Goal: Task Accomplishment & Management: Complete application form

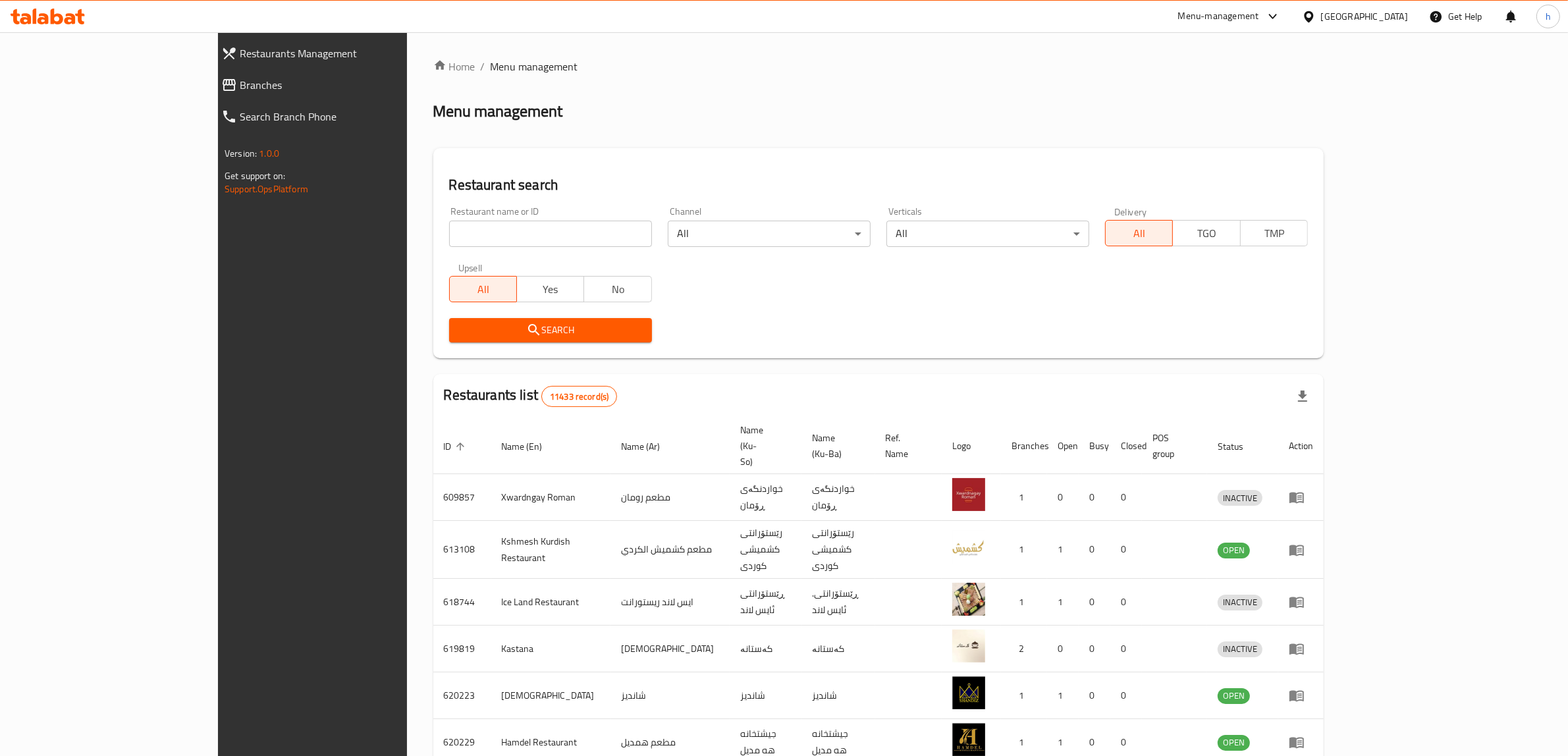
click at [449, 242] on input "search" at bounding box center [550, 233] width 203 height 26
paste input "Meat up"
type input "Meat up"
click at [449, 341] on button "Search" at bounding box center [550, 330] width 203 height 24
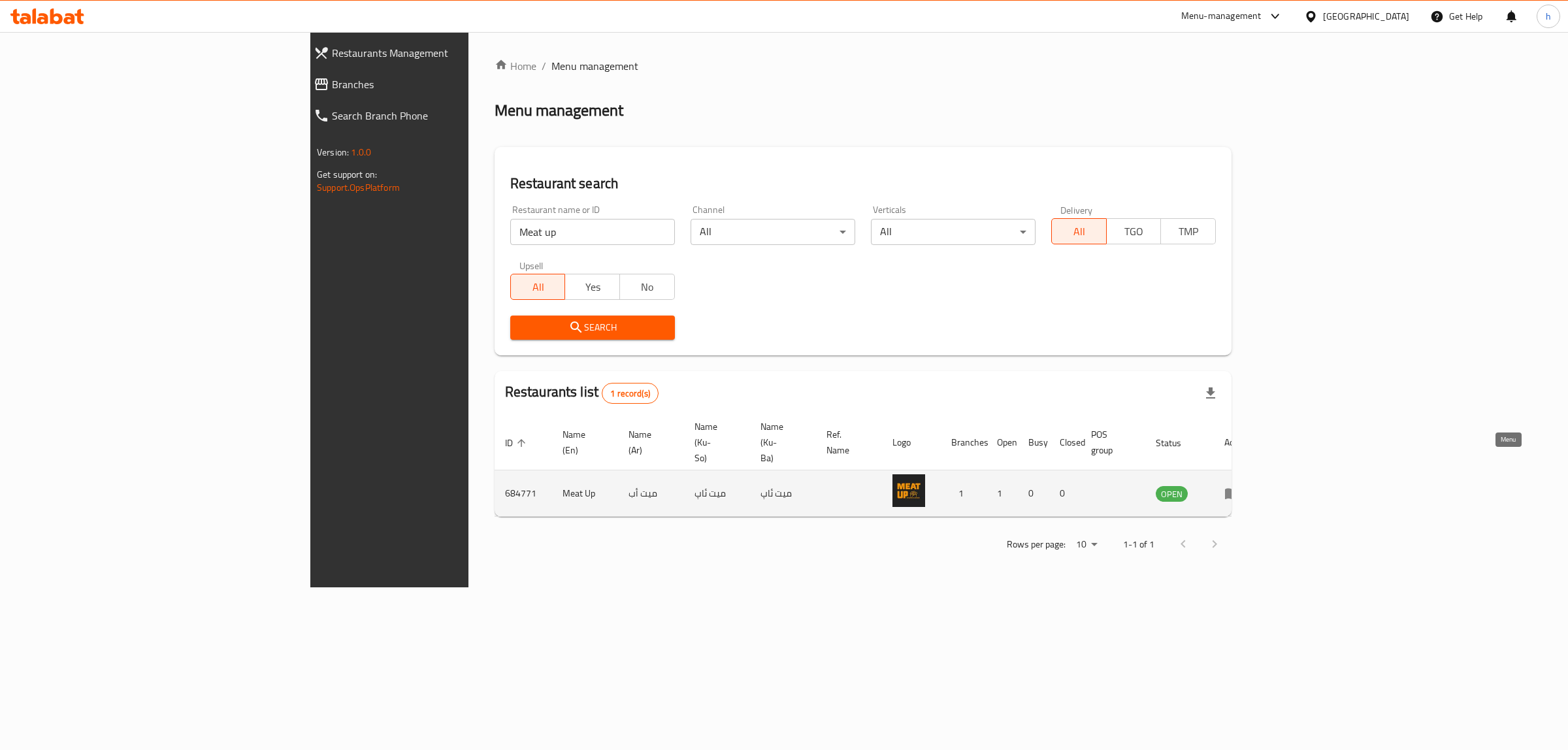
click at [1240, 486] on icon "enhanced table" at bounding box center [1232, 493] width 16 height 16
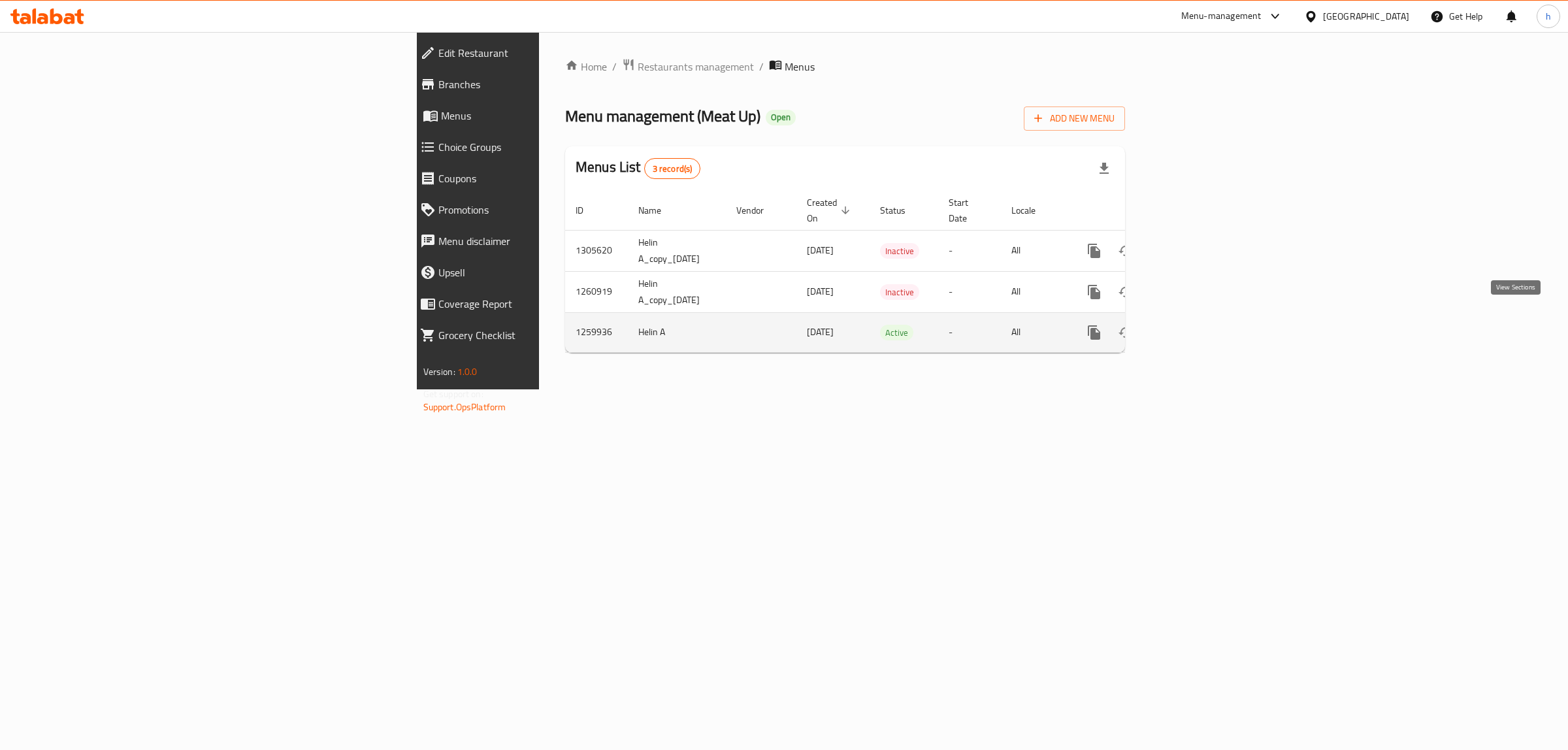
click at [1196, 325] on icon "enhanced table" at bounding box center [1188, 333] width 16 height 16
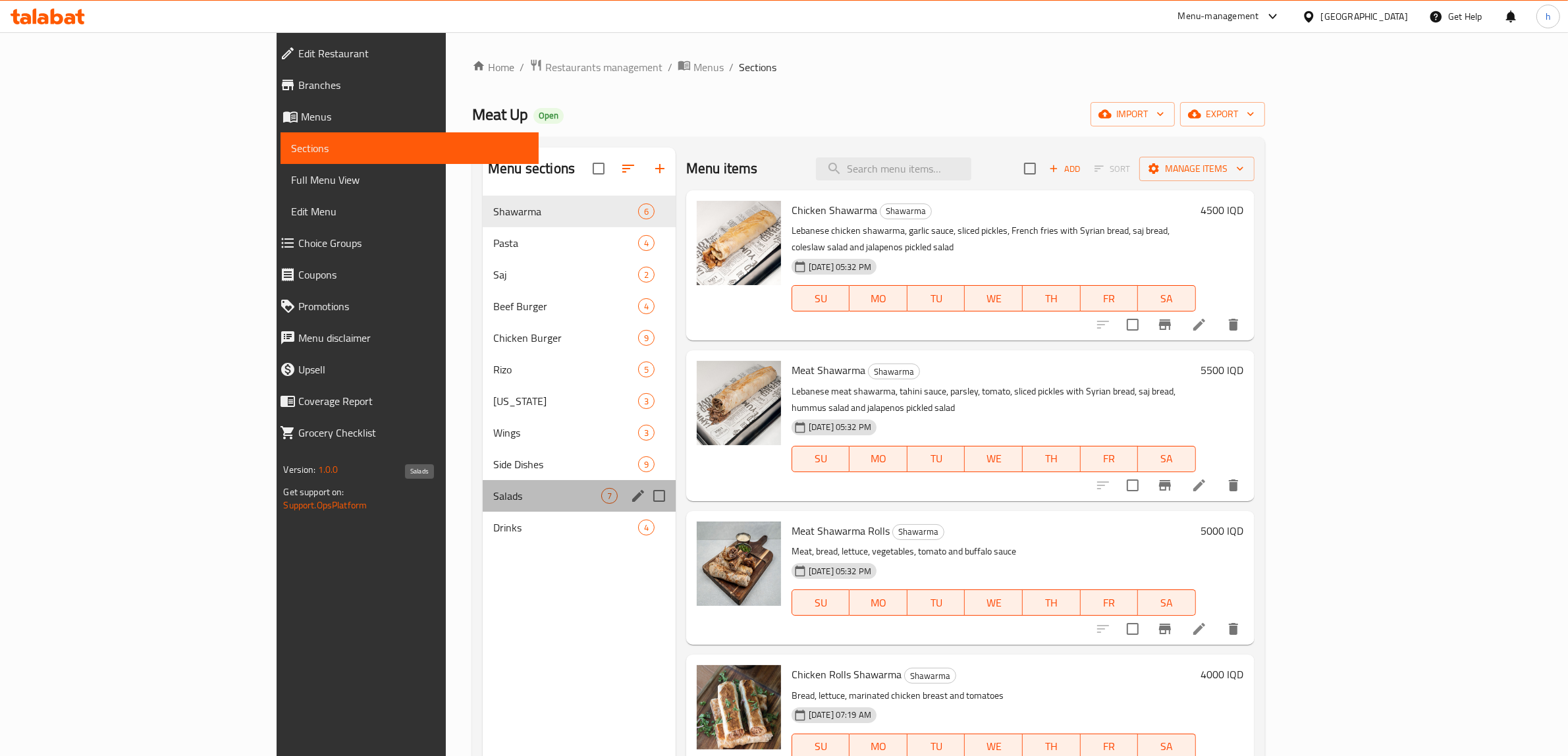
click at [494, 489] on span "Salads" at bounding box center [548, 496] width 108 height 16
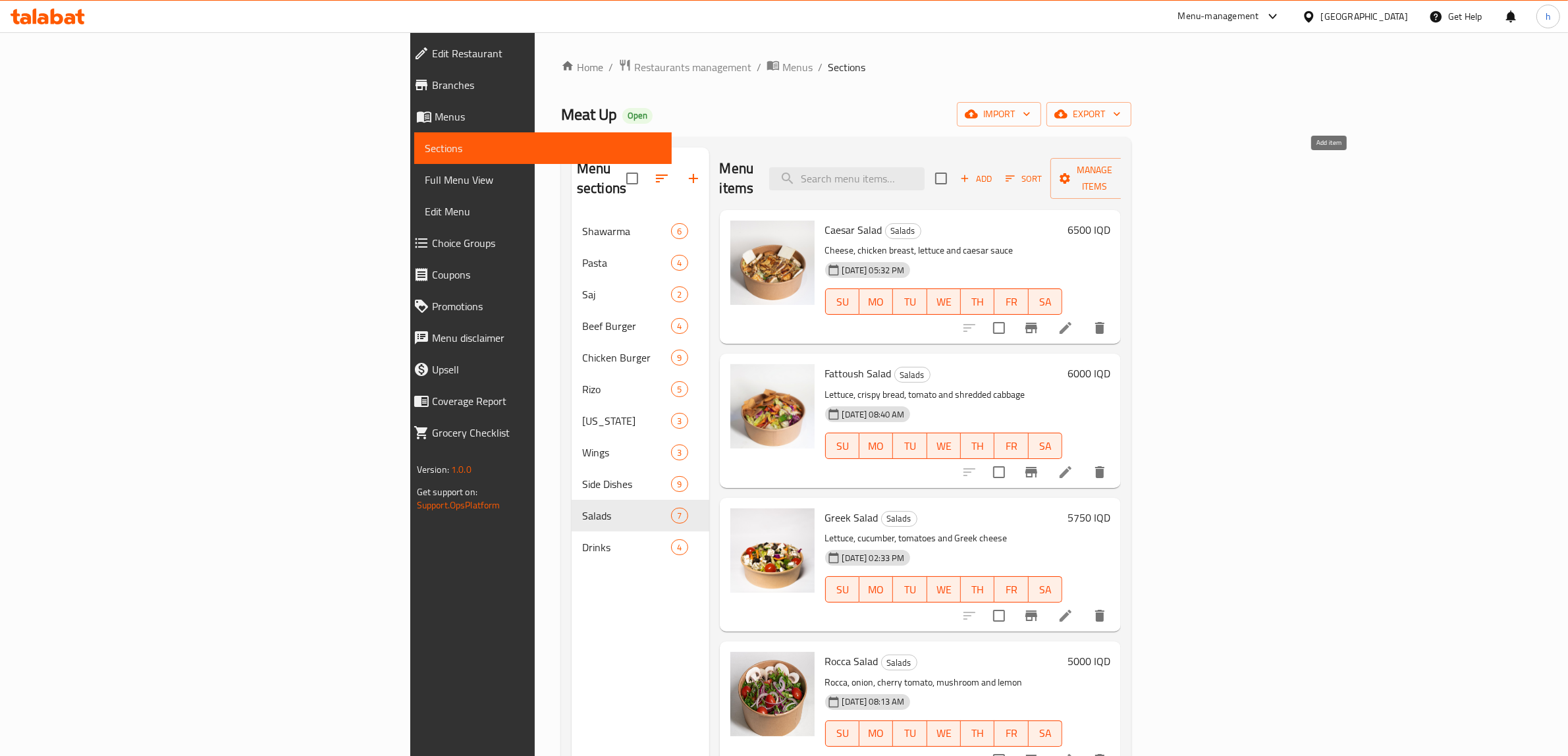
click at [971, 175] on icon "button" at bounding box center [964, 178] width 12 height 12
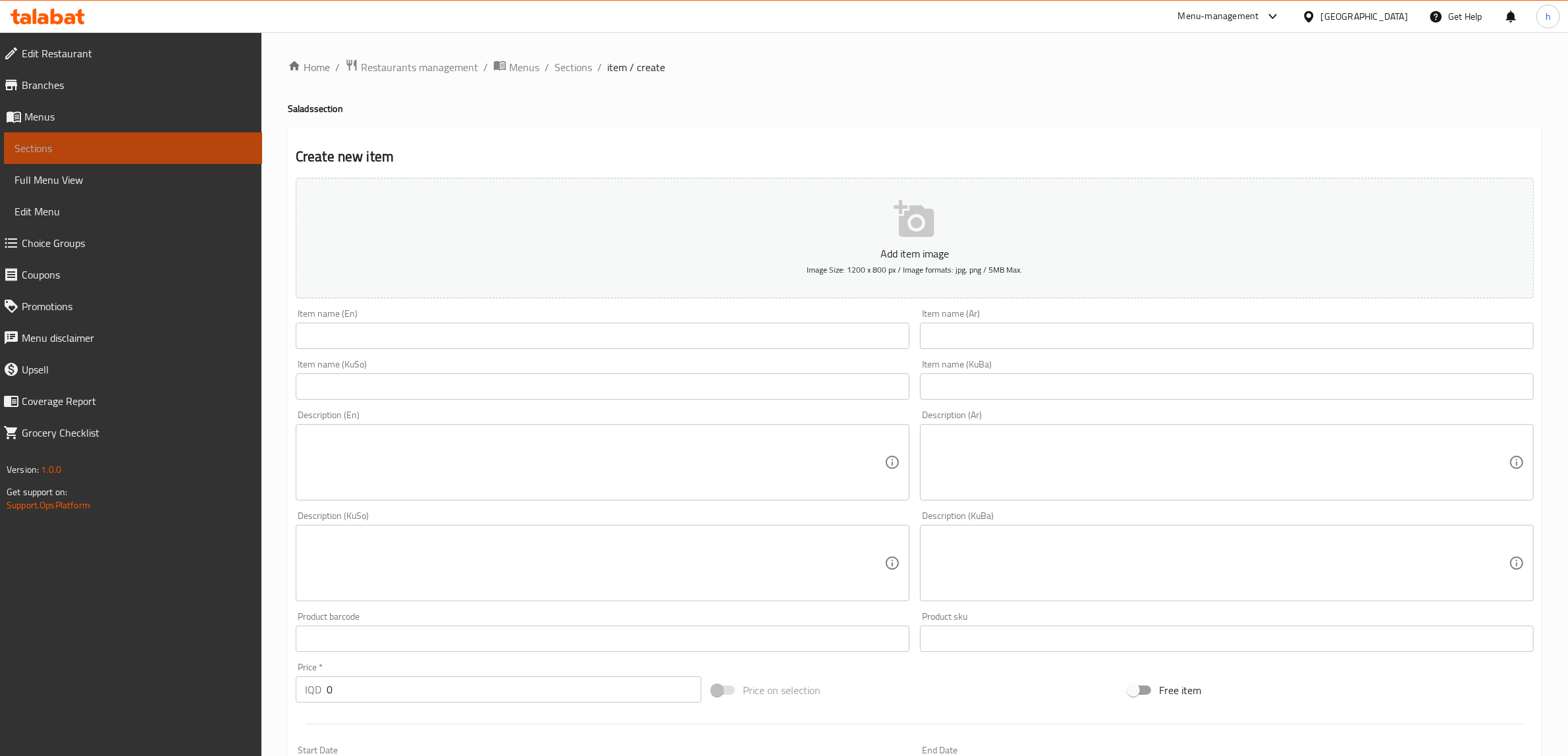
click at [60, 135] on link "Sections" at bounding box center [133, 148] width 258 height 31
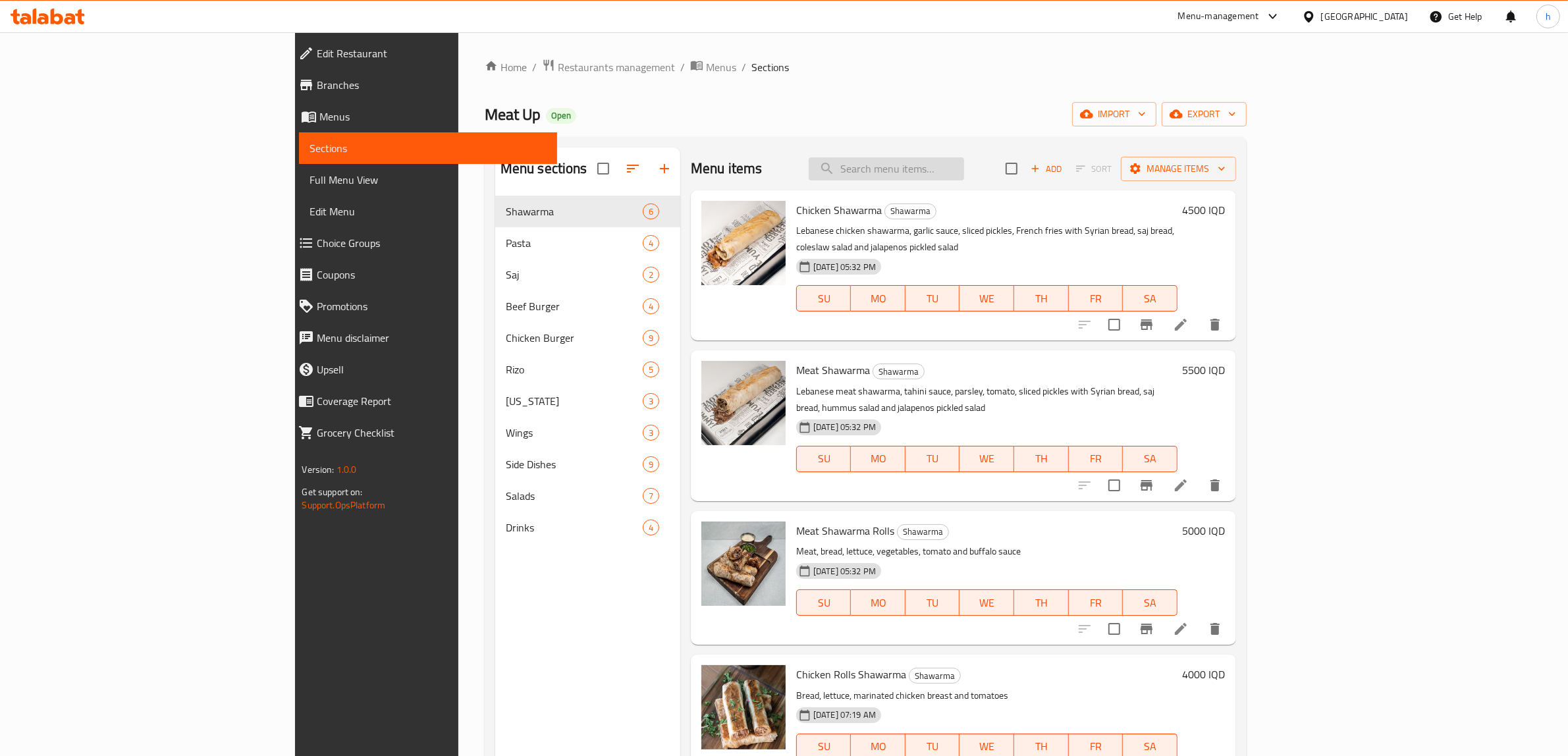
click at [964, 172] on input "search" at bounding box center [887, 169] width 155 height 23
paste input "Quinoa salad"
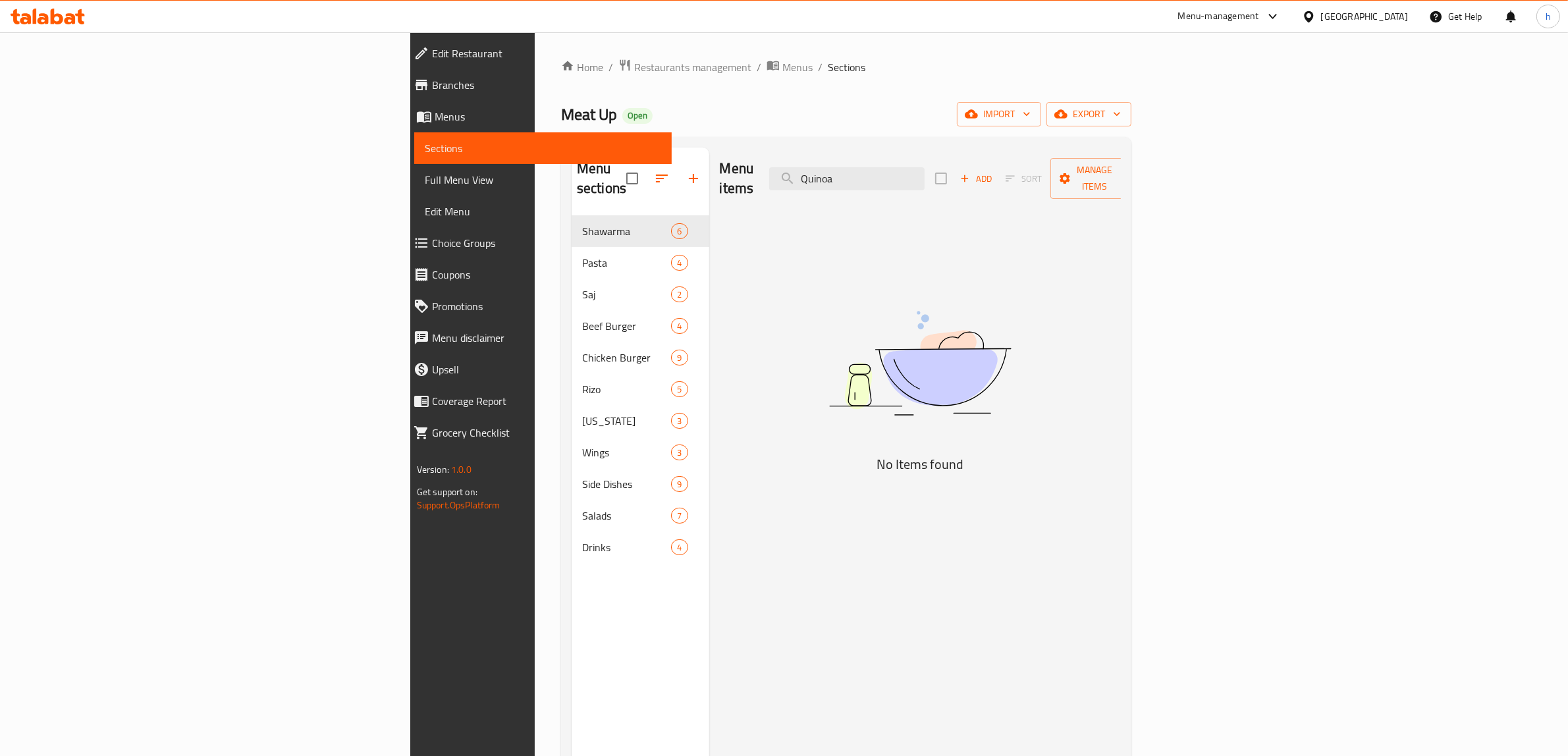
type input "Quinoa"
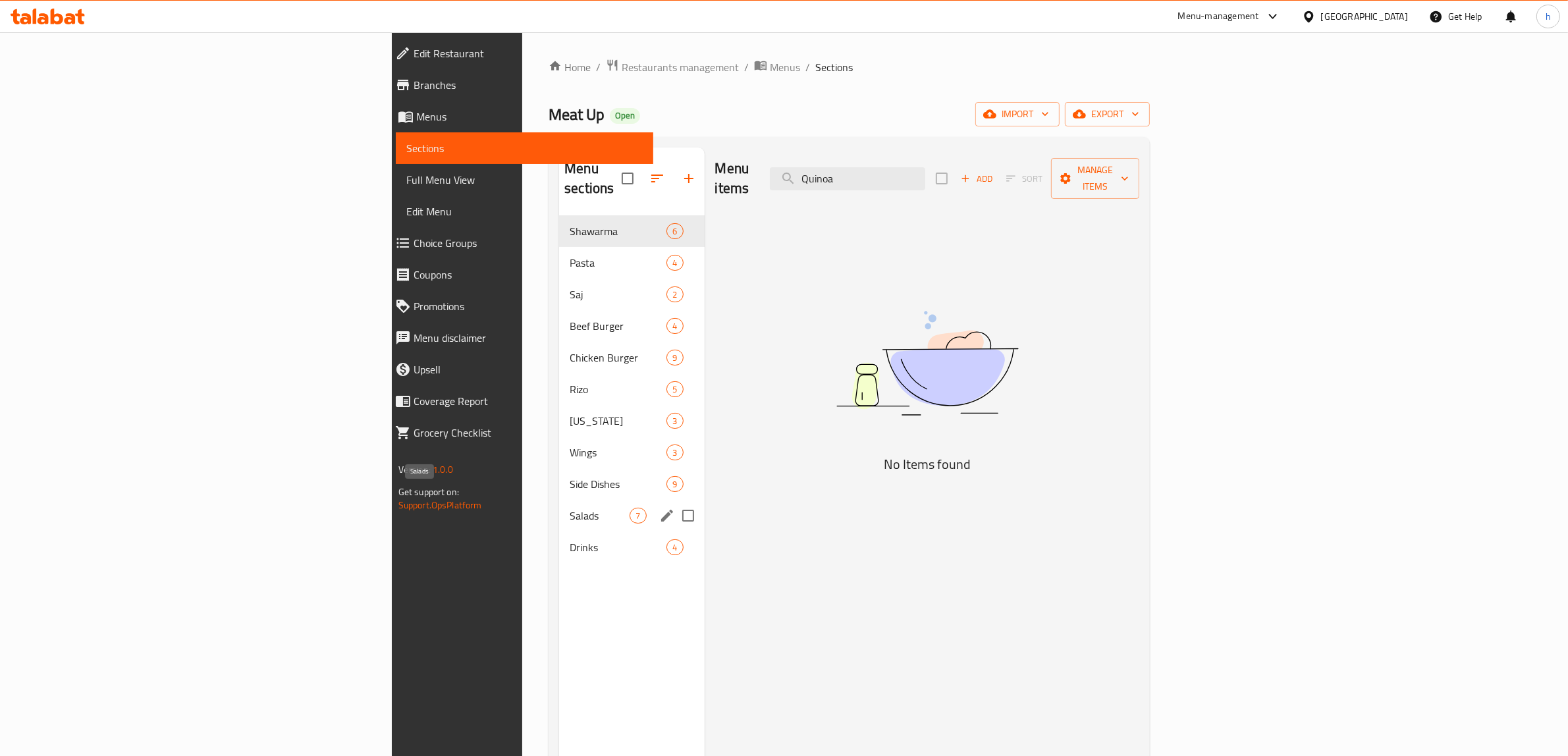
click at [570, 508] on span "Salads" at bounding box center [599, 516] width 60 height 16
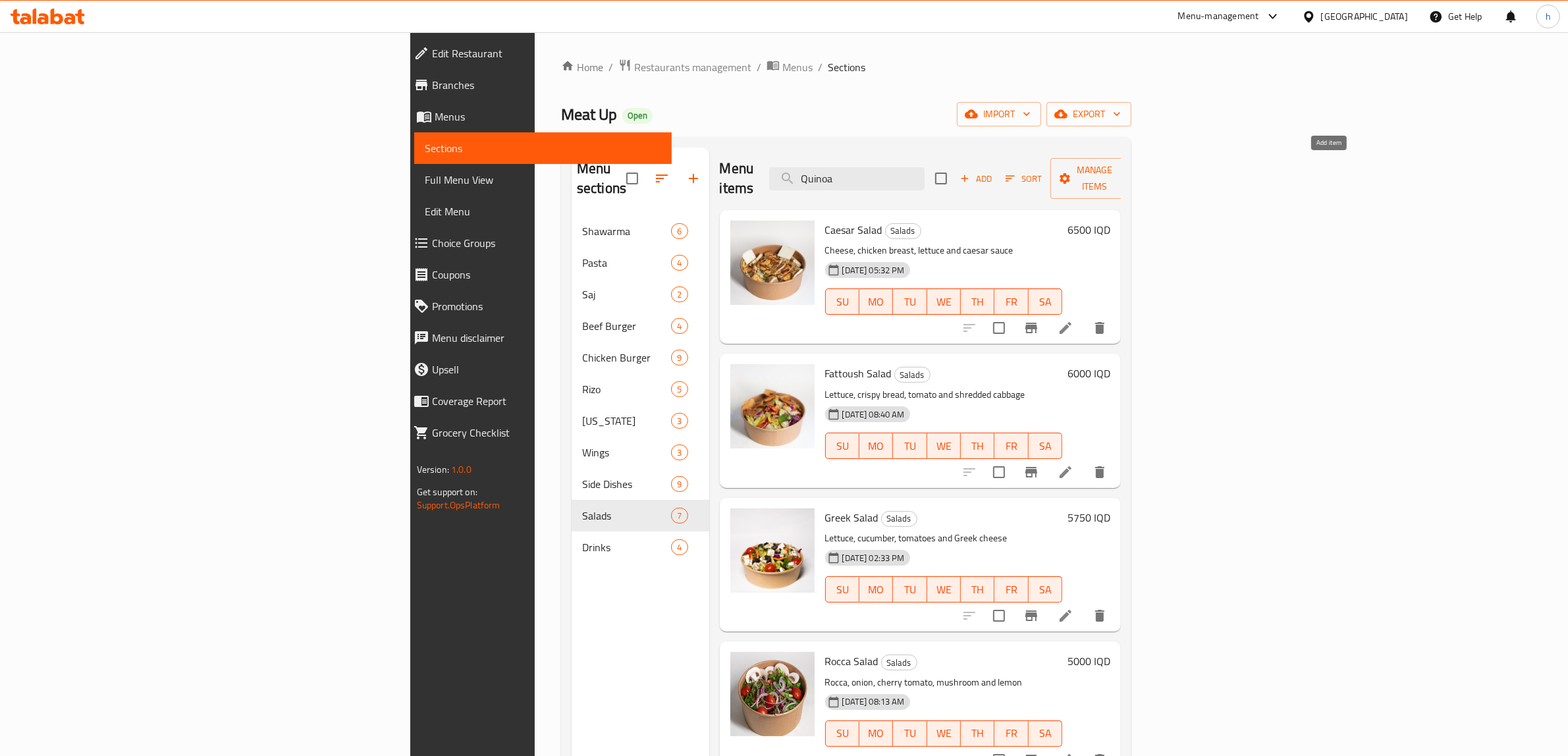
click at [993, 172] on span "Add" at bounding box center [976, 178] width 36 height 15
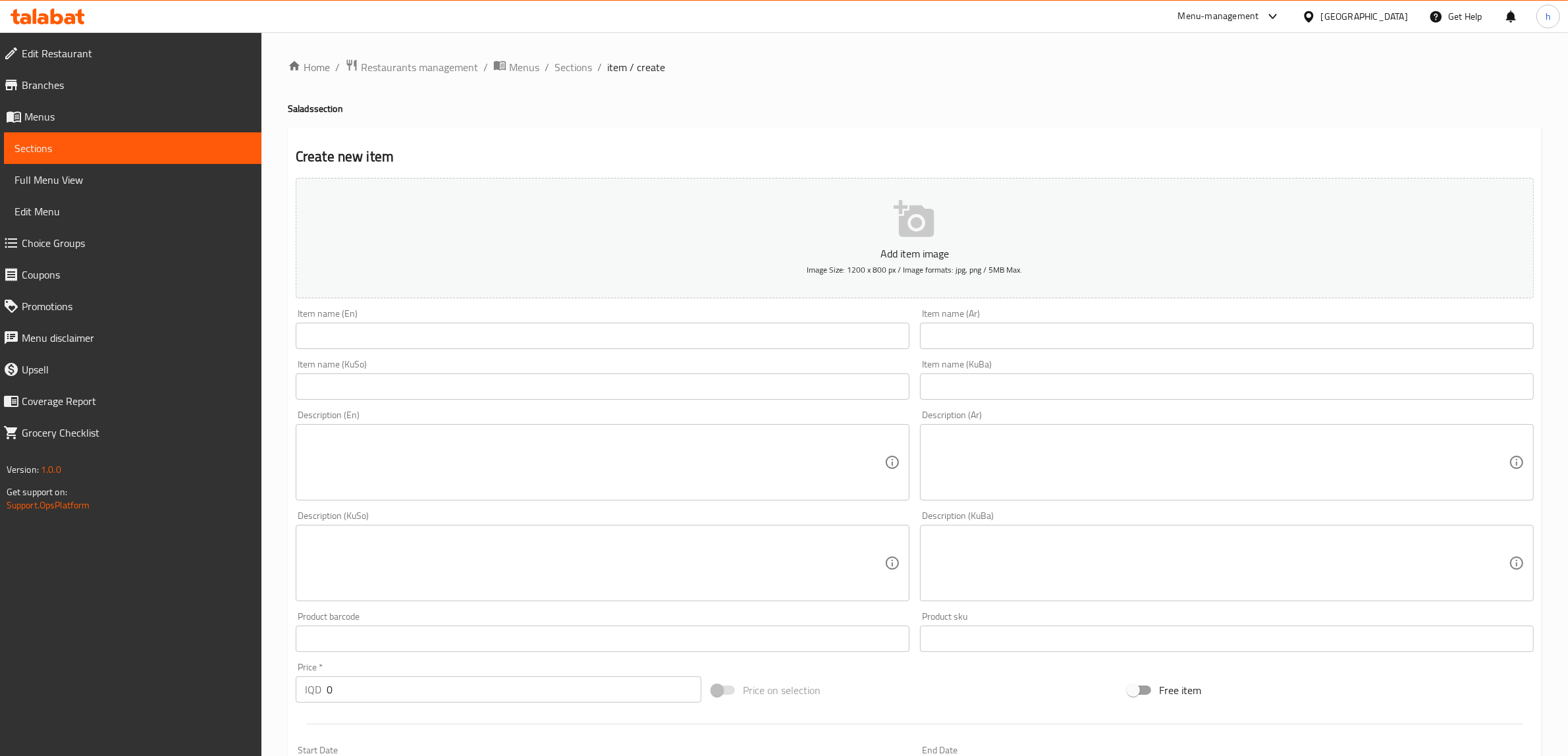
click at [504, 346] on input "text" at bounding box center [602, 336] width 613 height 26
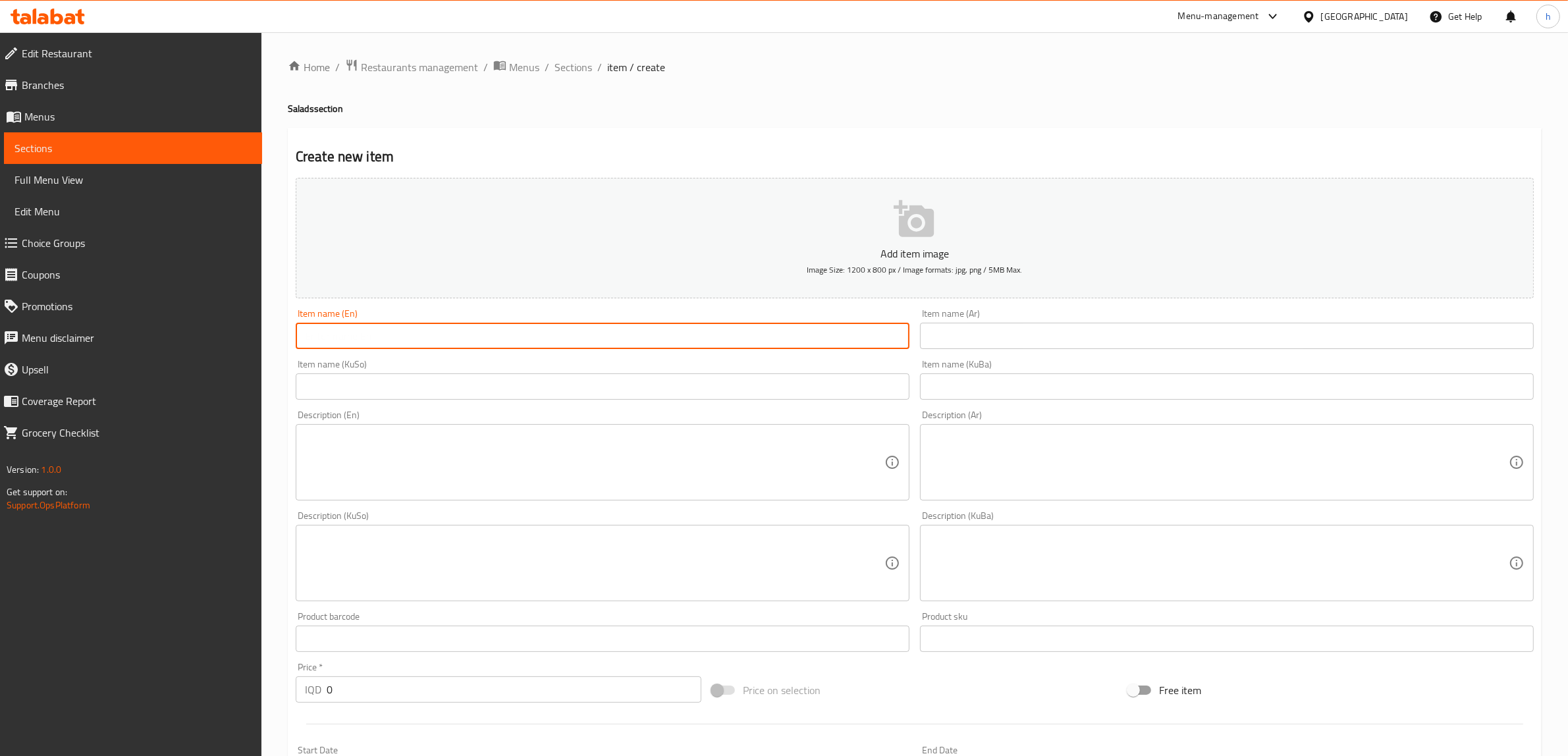
paste input "Quinoa Salad"
type input "Quinoa Salad"
click at [988, 341] on input "text" at bounding box center [1226, 336] width 613 height 26
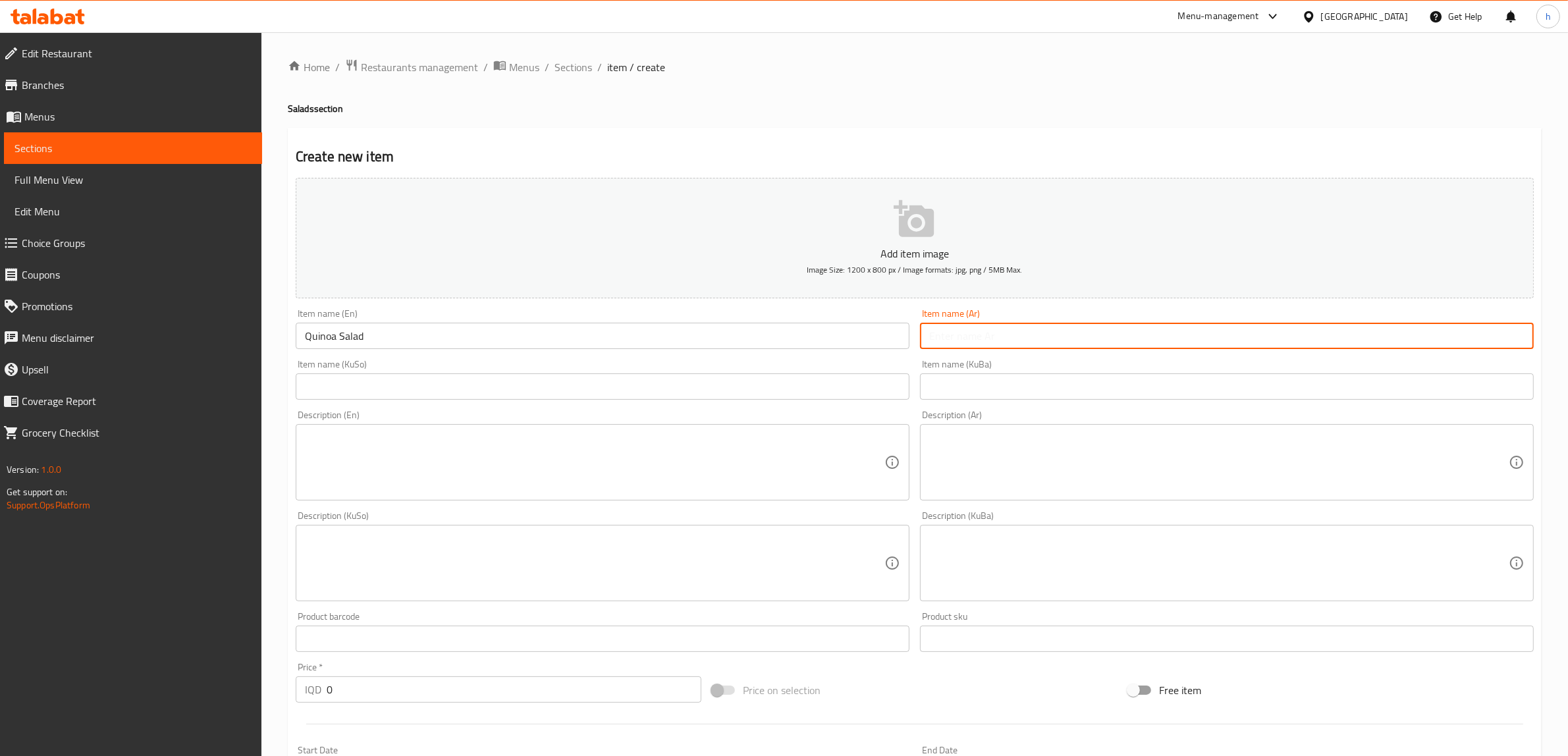
paste input "سلطة كينوا"
type input "سلطة كينوا"
click at [679, 430] on div "Description (En)" at bounding box center [602, 461] width 613 height 76
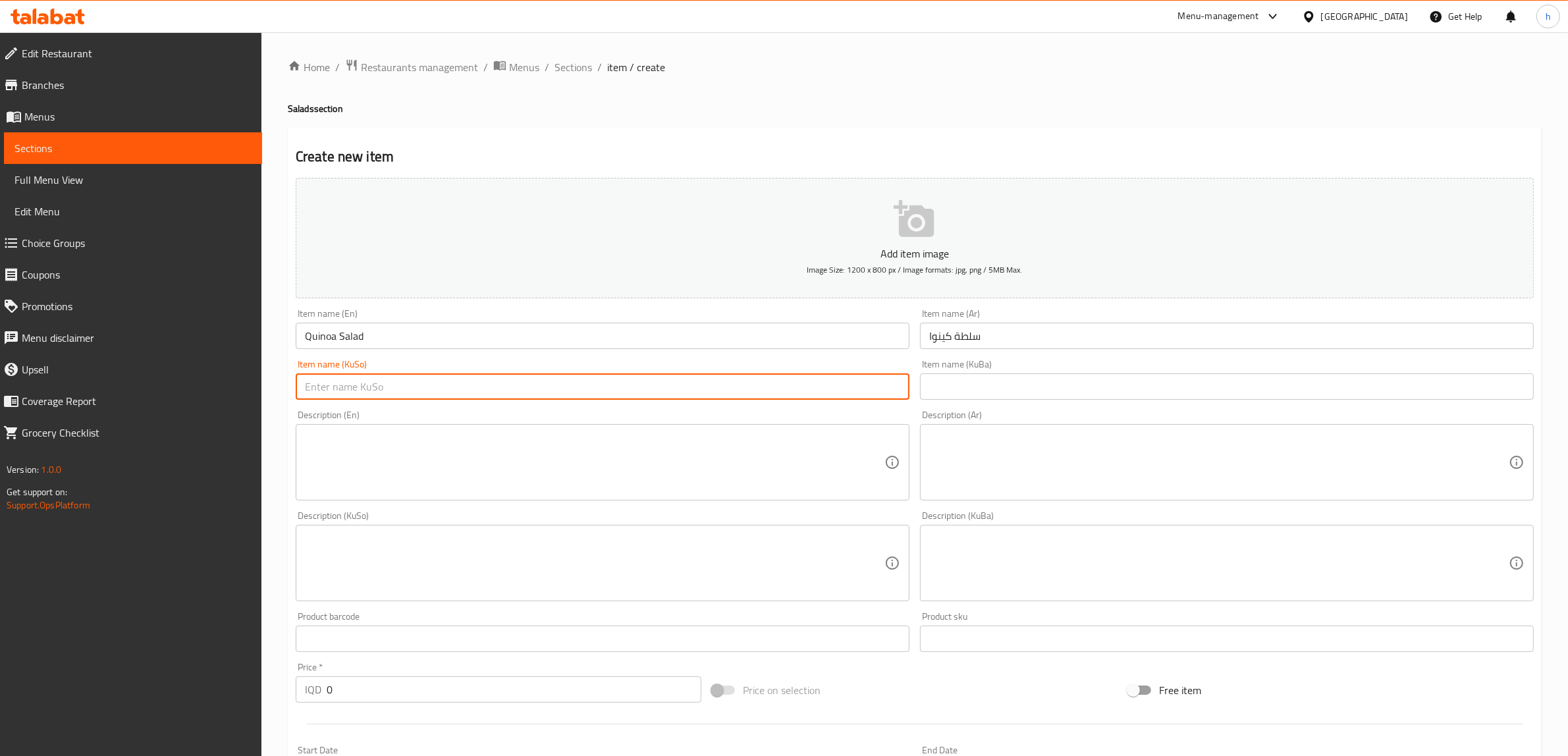
click at [573, 394] on input "text" at bounding box center [602, 386] width 613 height 26
paste input "زەڵاتەی کینوا"
type input "زەڵاتەی کینوا"
drag, startPoint x: 966, startPoint y: 390, endPoint x: 952, endPoint y: 399, distance: 16.6
click at [966, 390] on input "text" at bounding box center [1226, 386] width 613 height 26
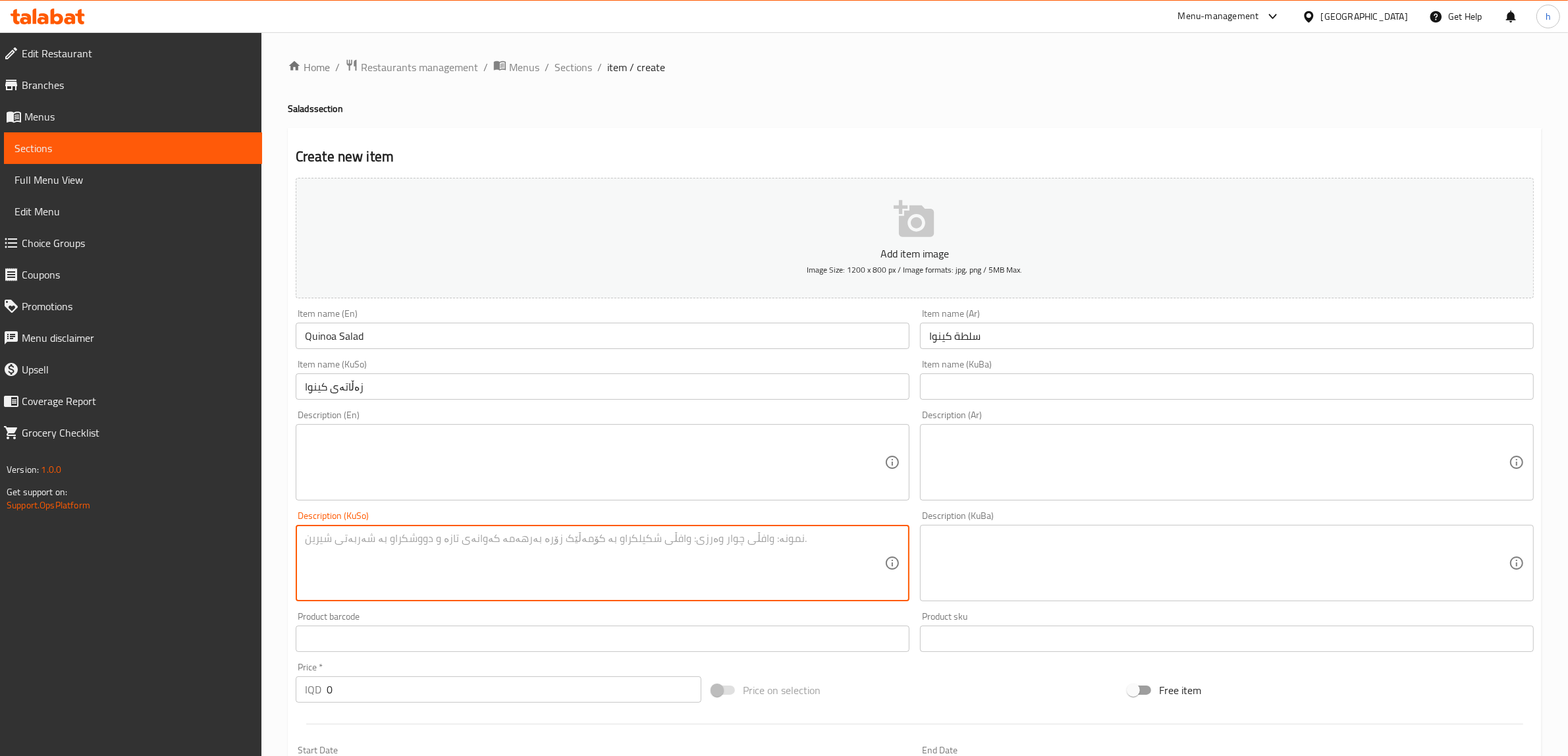
click at [656, 532] on textarea at bounding box center [594, 564] width 579 height 63
click at [644, 482] on textarea at bounding box center [594, 463] width 579 height 63
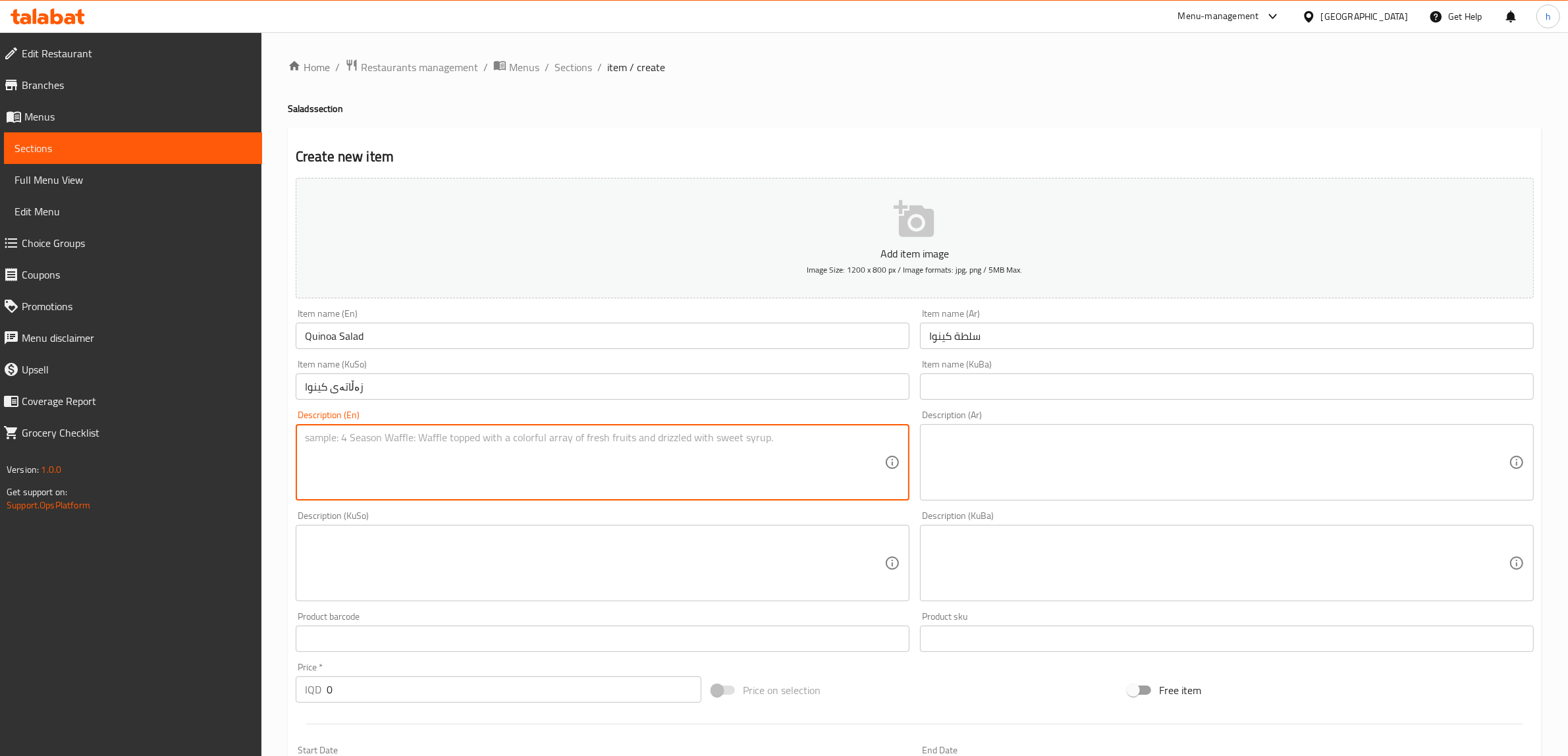
click at [452, 463] on textarea at bounding box center [594, 463] width 579 height 63
paste textarea "Quinoa, mango, avocado, feta cheese"
click at [416, 439] on textarea "Quinoa, mango, avocado, feta cheese" at bounding box center [594, 463] width 579 height 63
type textarea "Quinoa, mango, avocado and feta cheese"
drag, startPoint x: 522, startPoint y: 447, endPoint x: 390, endPoint y: 478, distance: 135.6
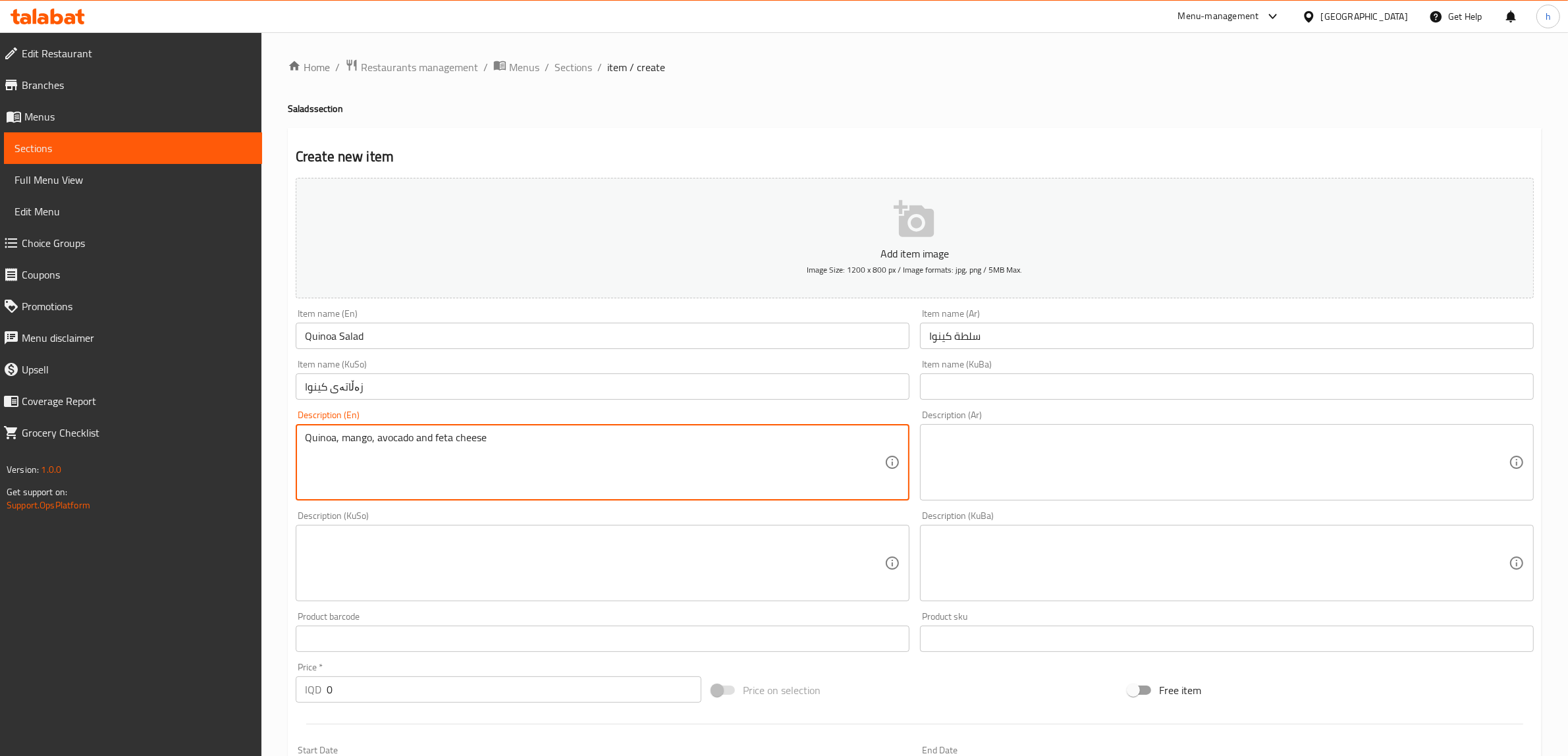
click at [307, 433] on textarea "Quinoa, mango, avocado and feta cheese" at bounding box center [594, 463] width 579 height 63
click at [986, 454] on textarea at bounding box center [1219, 463] width 579 height 63
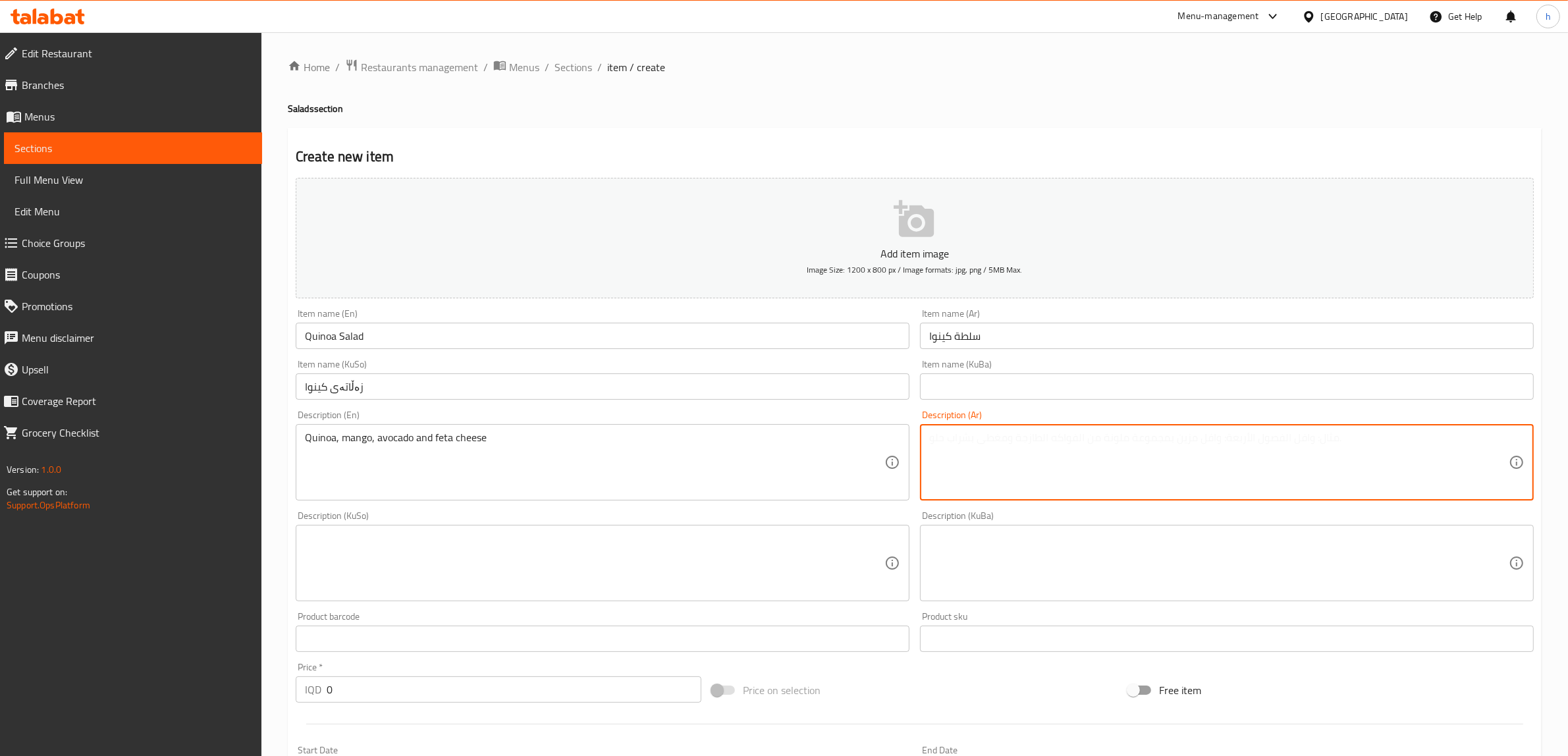
paste textarea "[PERSON_NAME]، [PERSON_NAME]، أفوكادو وجبنة فيتا"
type textarea "[PERSON_NAME]، [PERSON_NAME]، أفوكادو وجبنة فيتا"
click at [597, 563] on textarea at bounding box center [594, 564] width 579 height 63
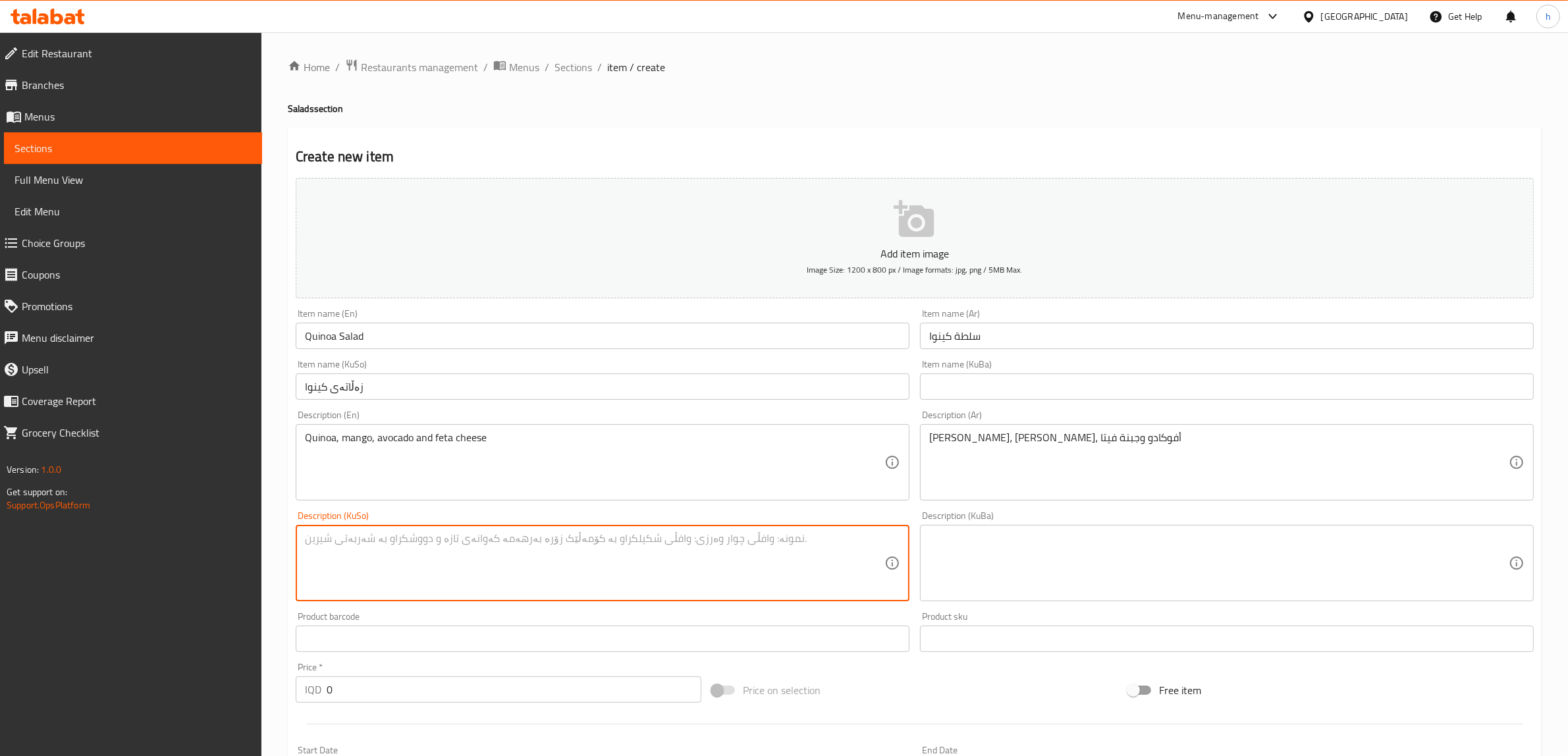
click at [547, 525] on div "Description (KuSo)" at bounding box center [602, 563] width 613 height 76
click at [335, 541] on textarea "کینوا، مانگۆ، ئاڤۆگادۆ" at bounding box center [594, 564] width 579 height 63
click at [469, 534] on textarea "کینوا، مانگۆ، ئەڤۆگادۆ" at bounding box center [594, 564] width 579 height 63
type textarea "کینوا، مانگۆ، ئەڤوگادۆ و پەنیری فیتا"
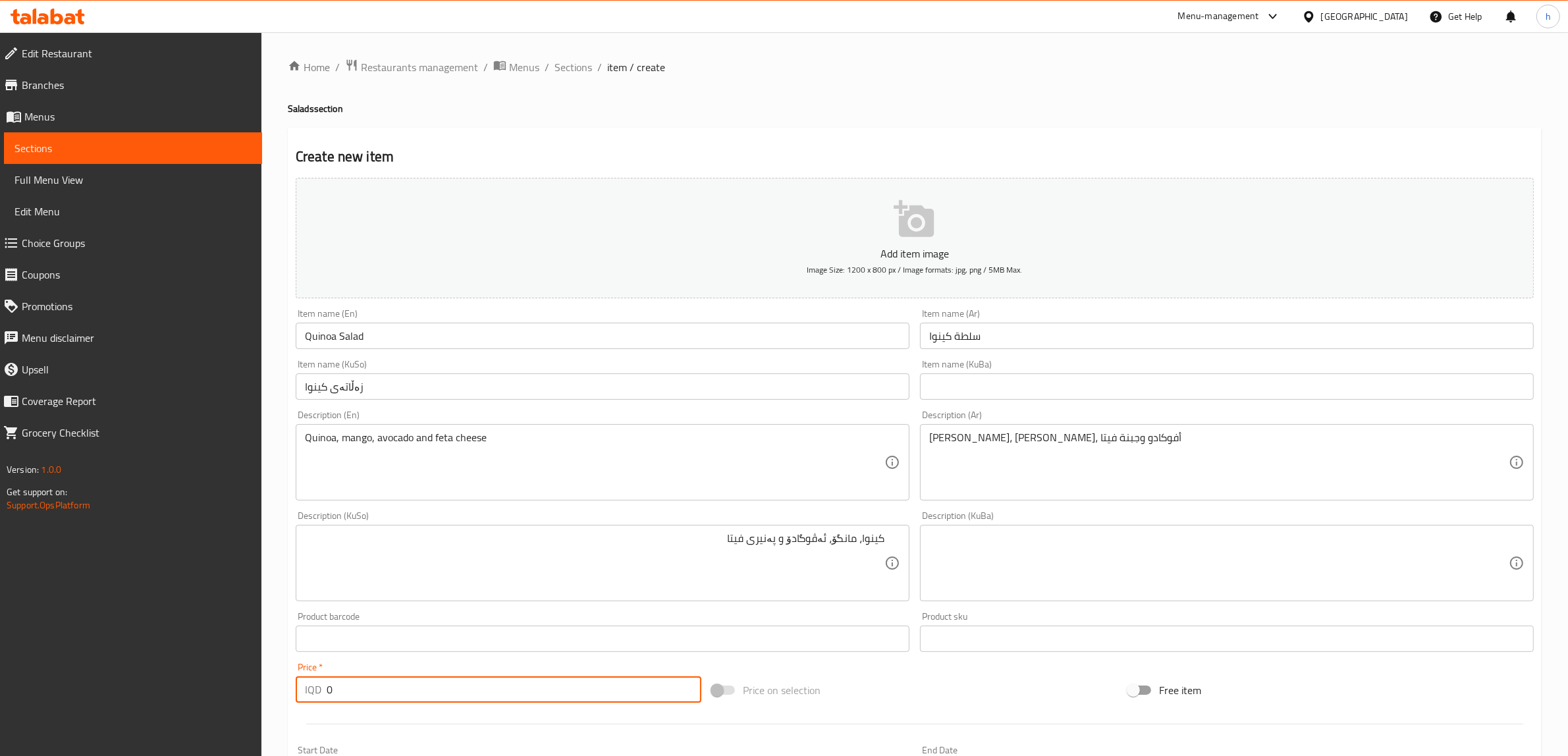
drag, startPoint x: 339, startPoint y: 694, endPoint x: 321, endPoint y: 697, distance: 18.2
click at [300, 702] on div "IQD 0 Price *" at bounding box center [498, 690] width 405 height 26
paste input "500"
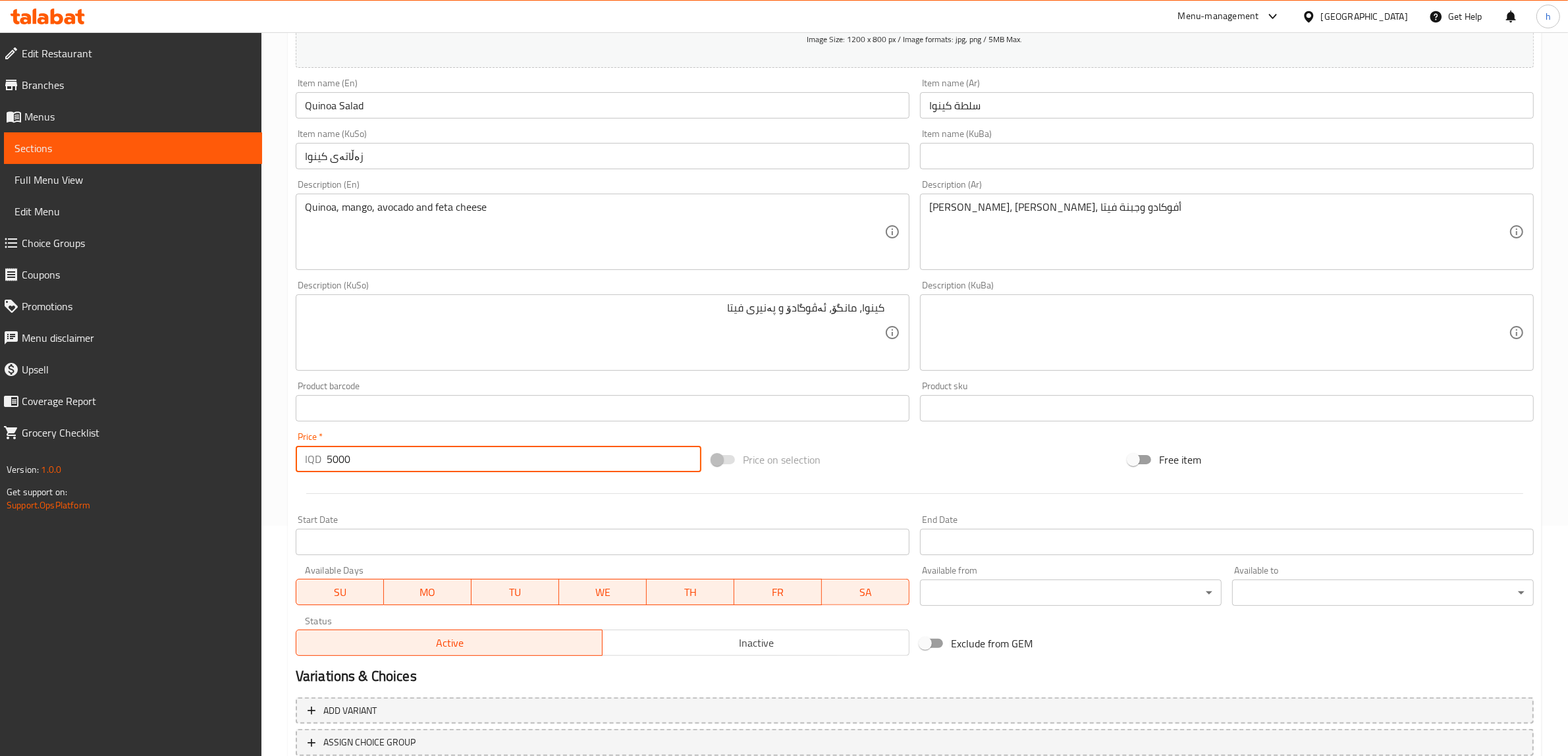
scroll to position [247, 0]
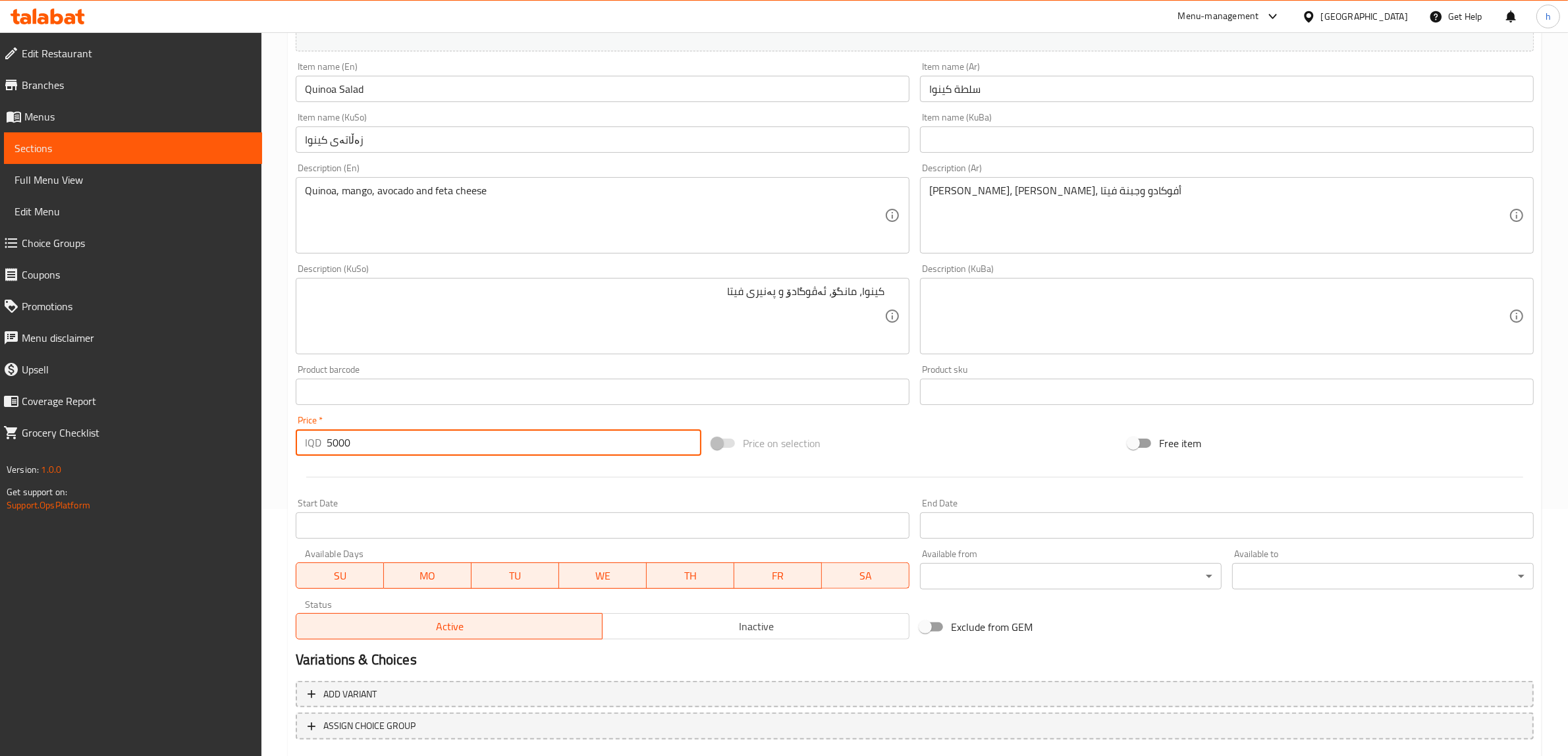
type input "5000"
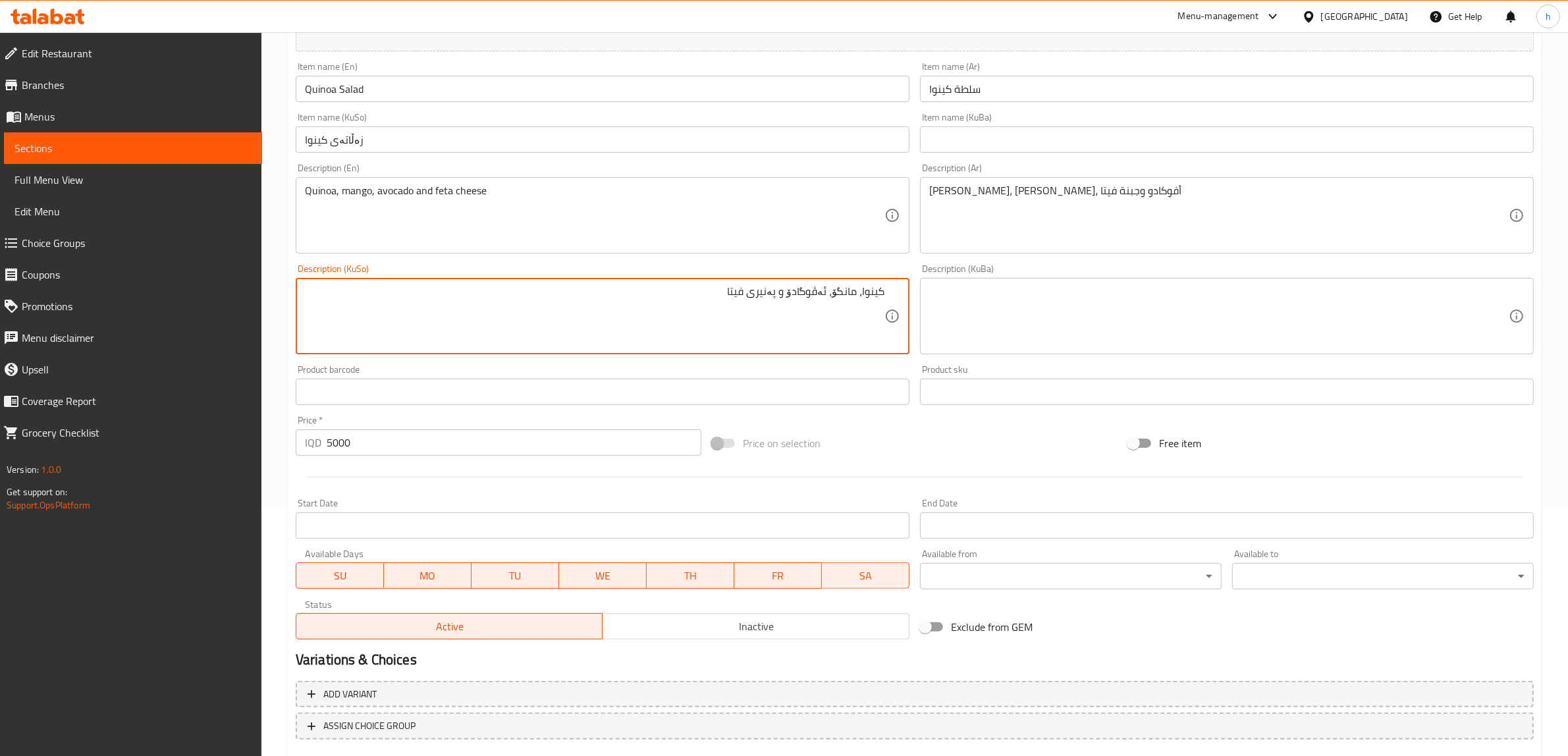
click at [768, 317] on textarea "کینوا، مانگۆ، ئەڤوگادۆ و پەنیری فیتا" at bounding box center [594, 316] width 579 height 63
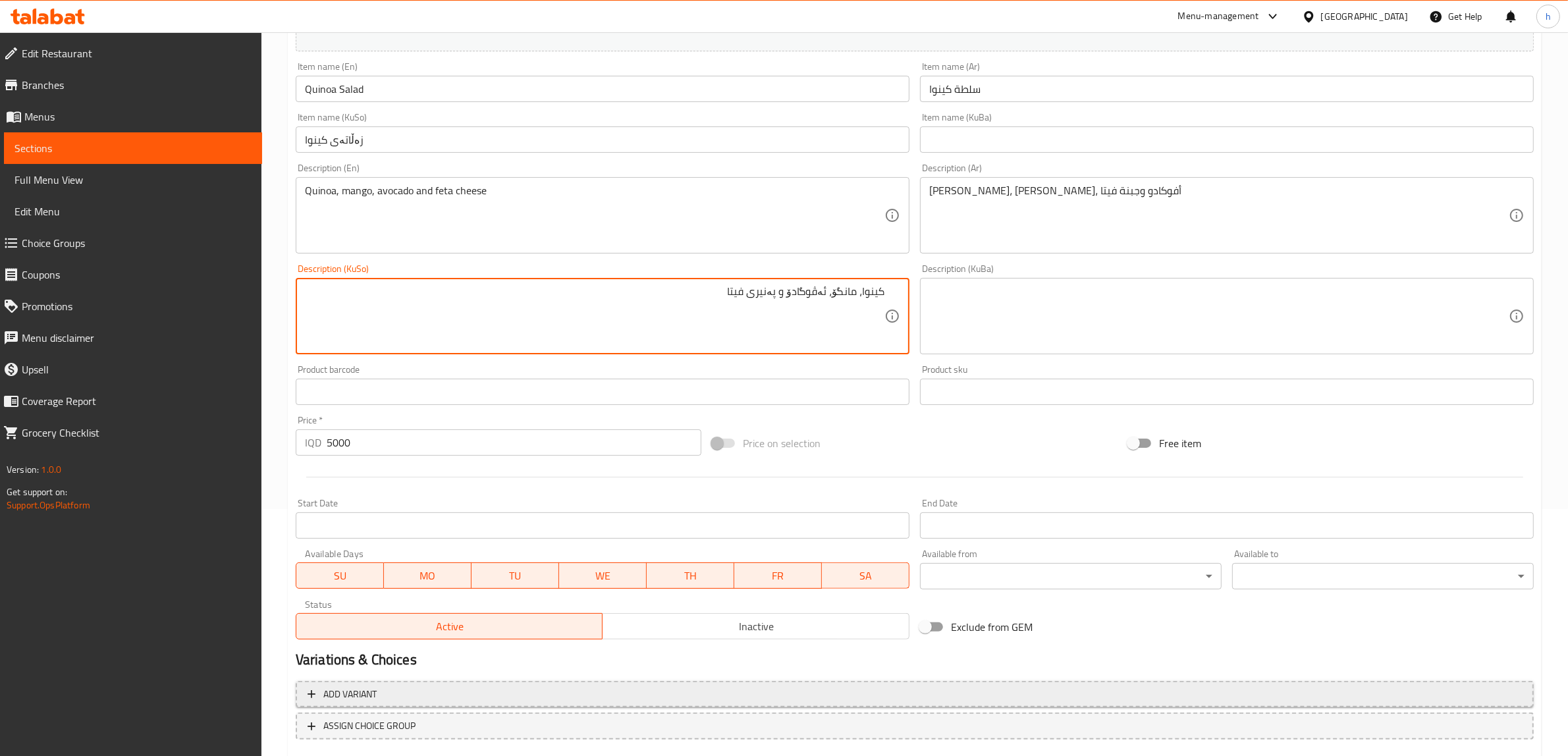
scroll to position [323, 0]
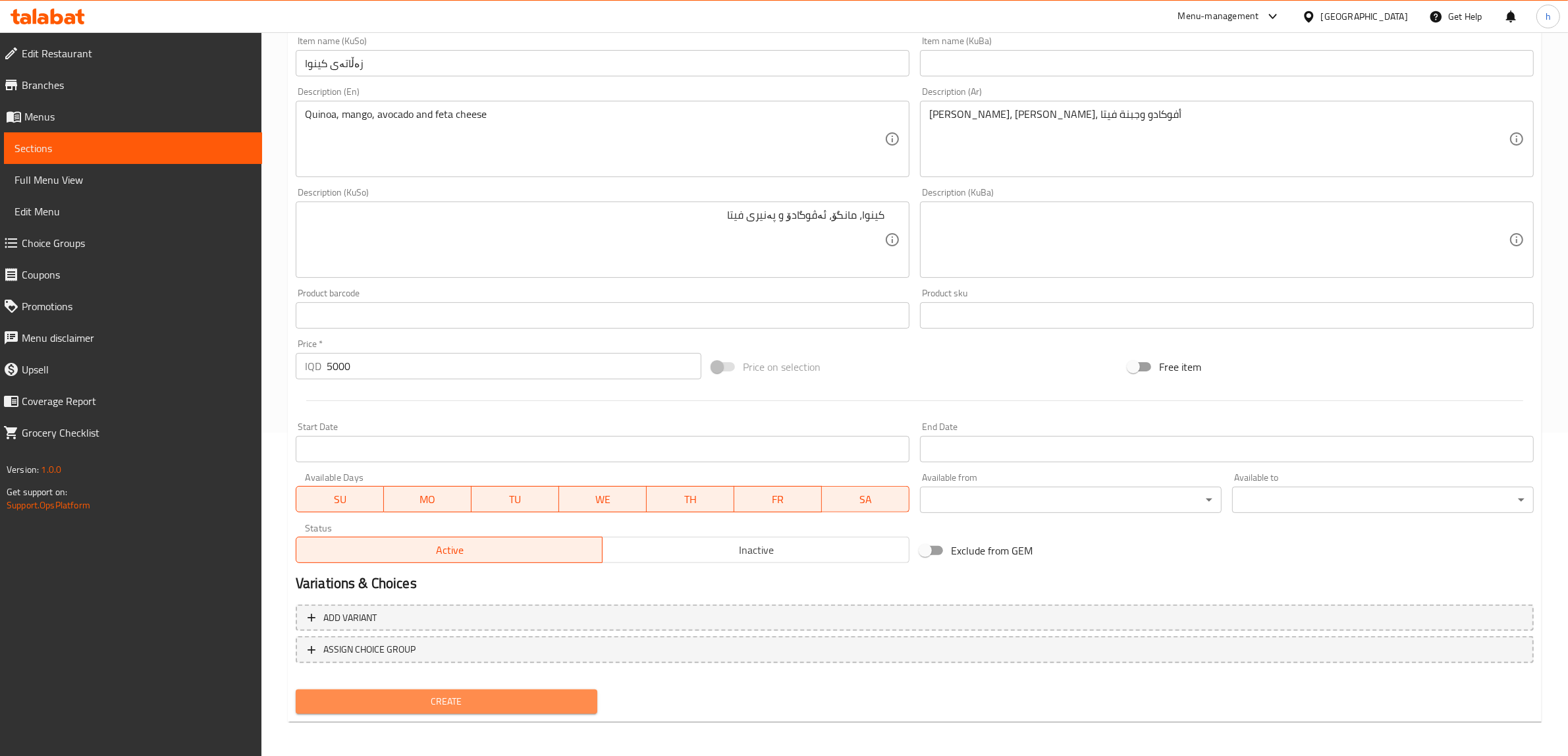
click at [421, 700] on span "Create" at bounding box center [446, 702] width 280 height 17
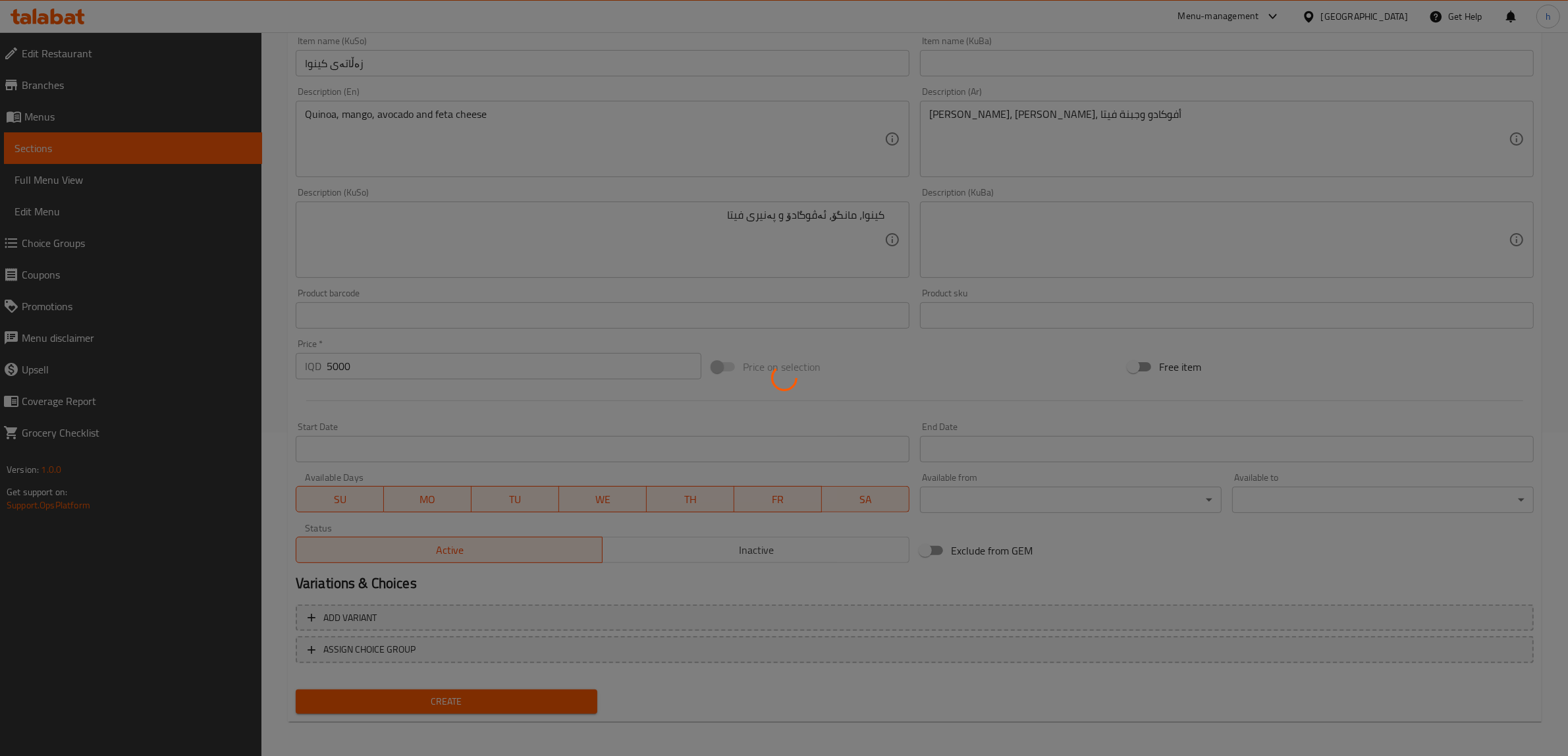
type input "0"
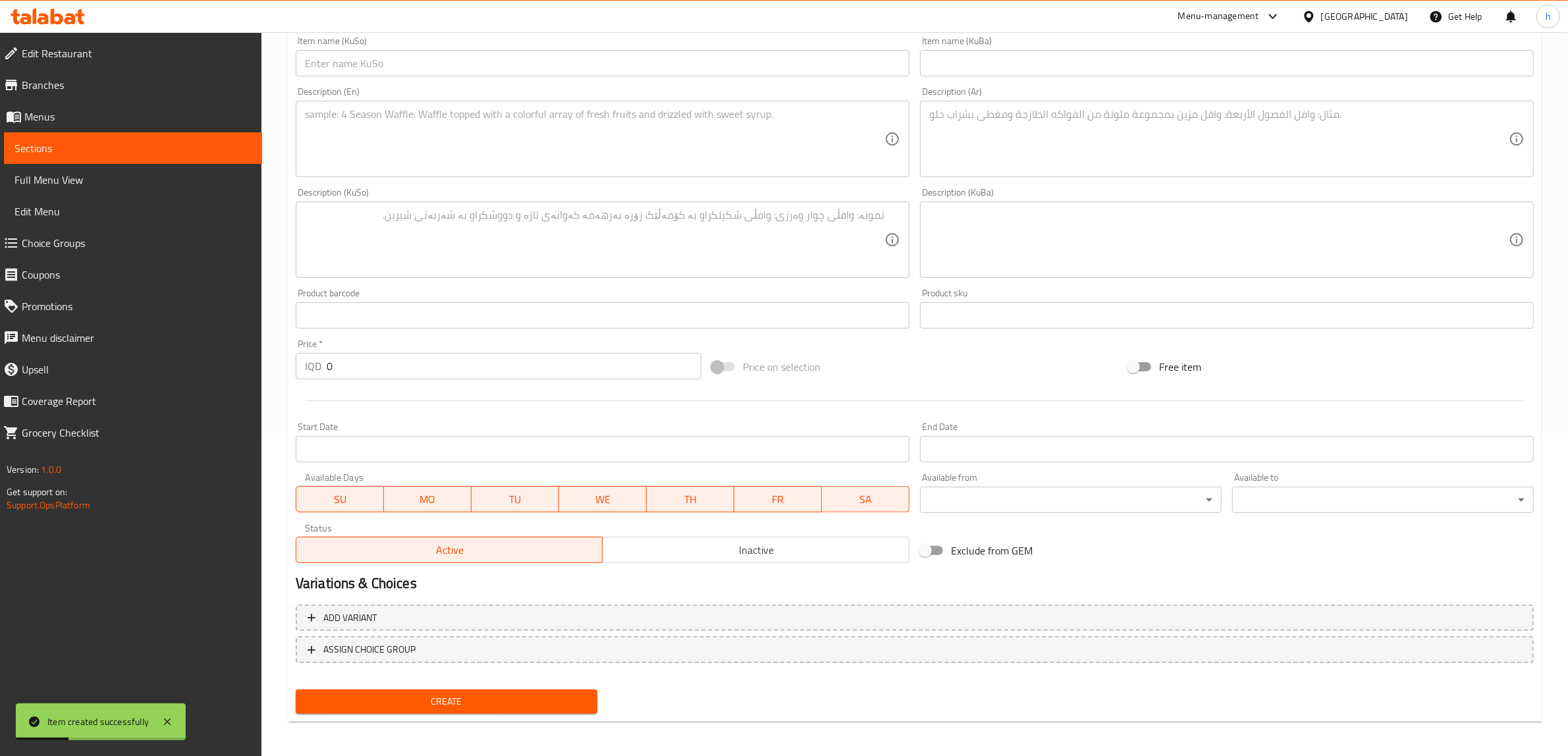
scroll to position [0, 0]
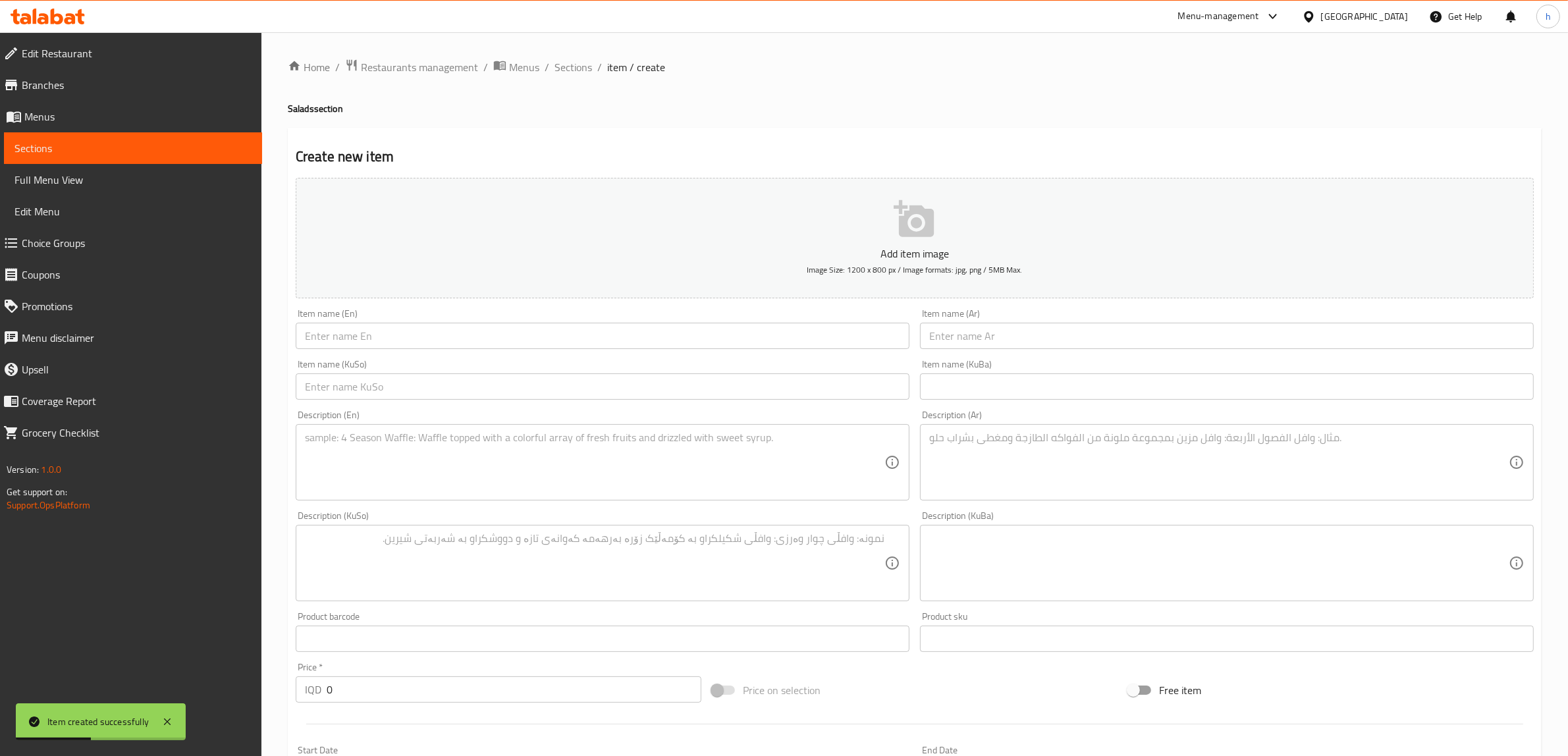
click at [462, 341] on input "text" at bounding box center [602, 336] width 613 height 26
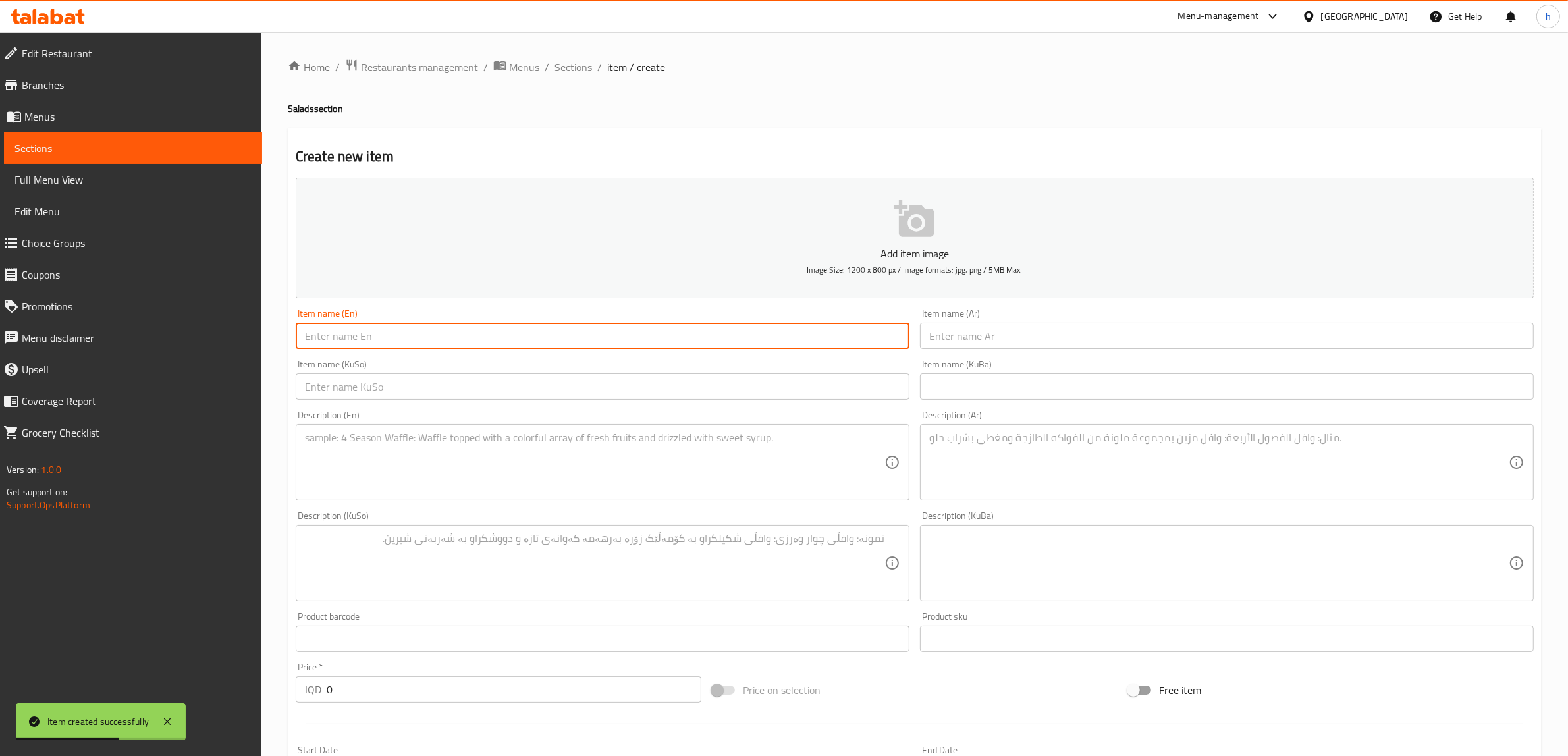
paste input "Tabbouleh"
type input "Tabbouleh"
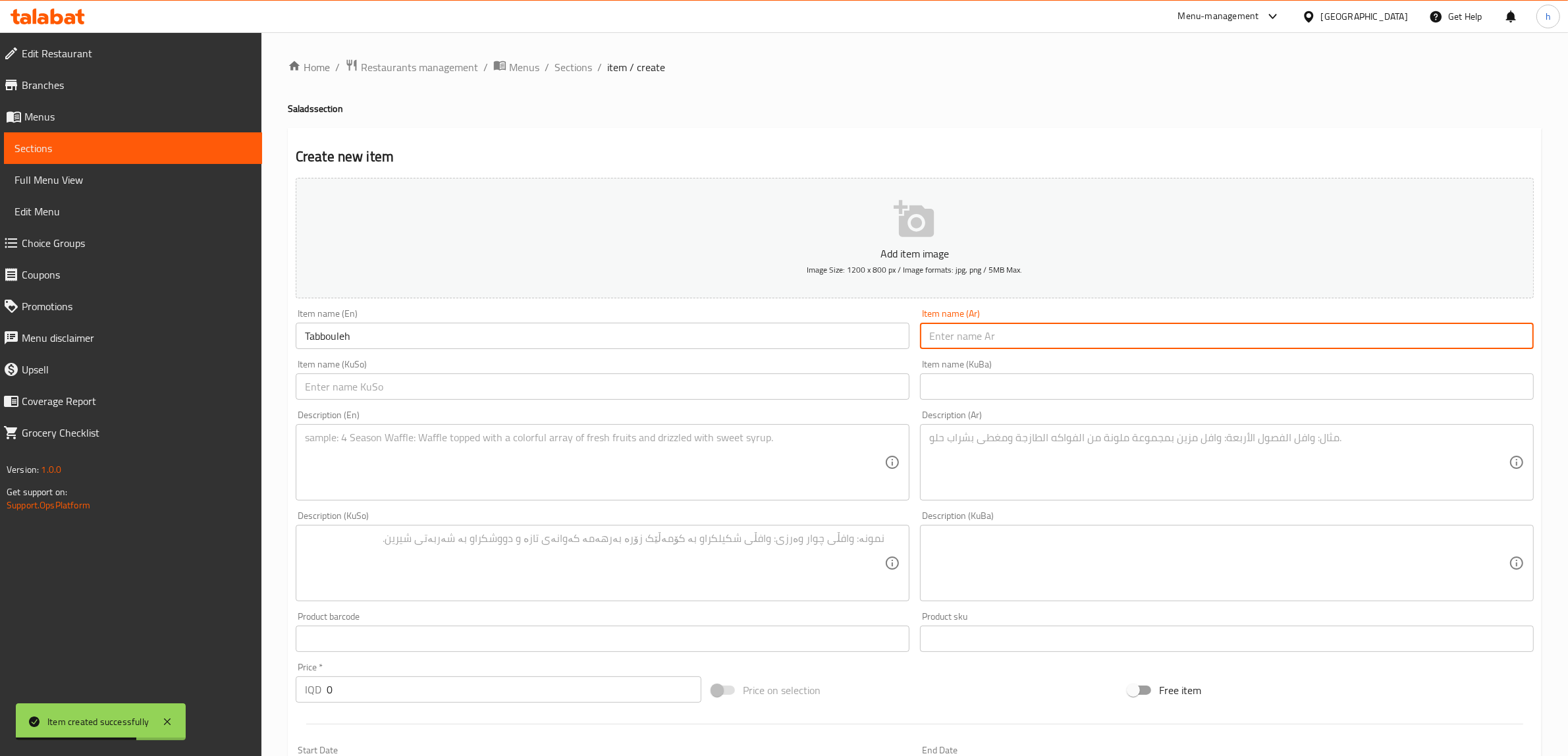
click at [1023, 331] on input "text" at bounding box center [1226, 336] width 613 height 26
paste input "تبولة"
type input "تبولة"
click at [708, 397] on input "text" at bounding box center [602, 386] width 613 height 26
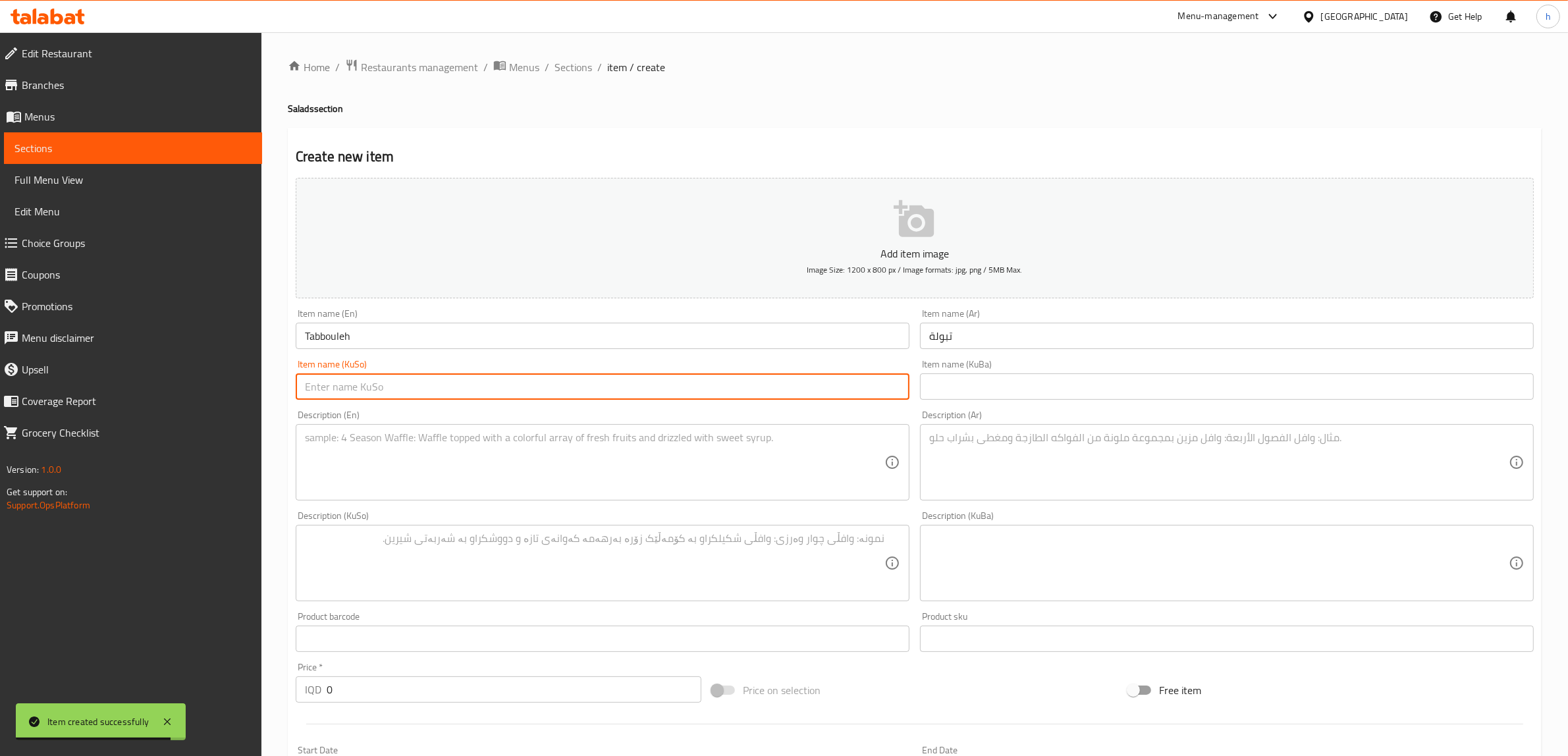
paste input "تەبوولە"
type input "تەبوولە"
click at [528, 467] on textarea at bounding box center [594, 463] width 579 height 63
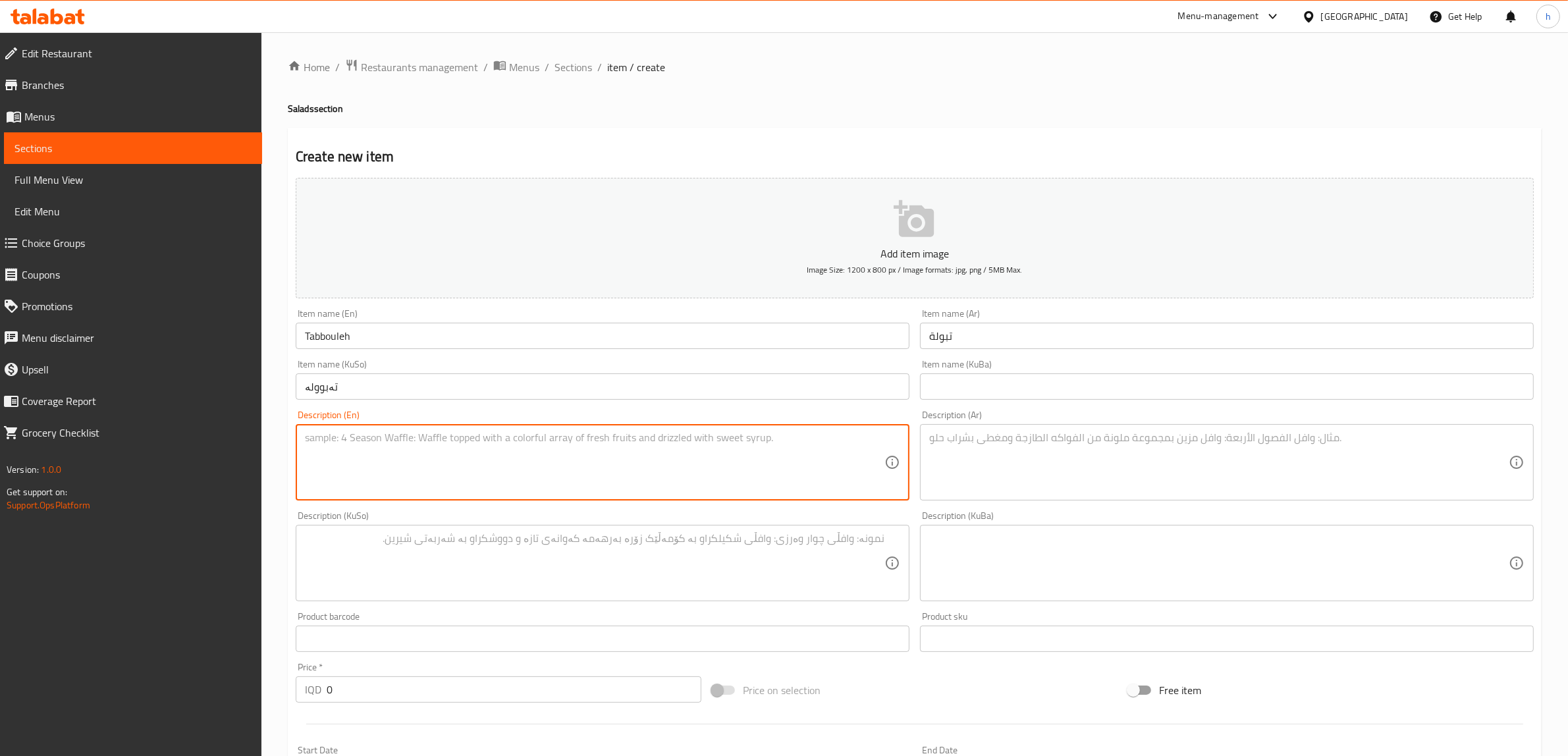
paste textarea "[PERSON_NAME], tomato, onions, cabbage and lemon"
type textarea "[PERSON_NAME], tomato, onions, cabbage and lemon"
click at [1114, 482] on textarea at bounding box center [1219, 463] width 579 height 63
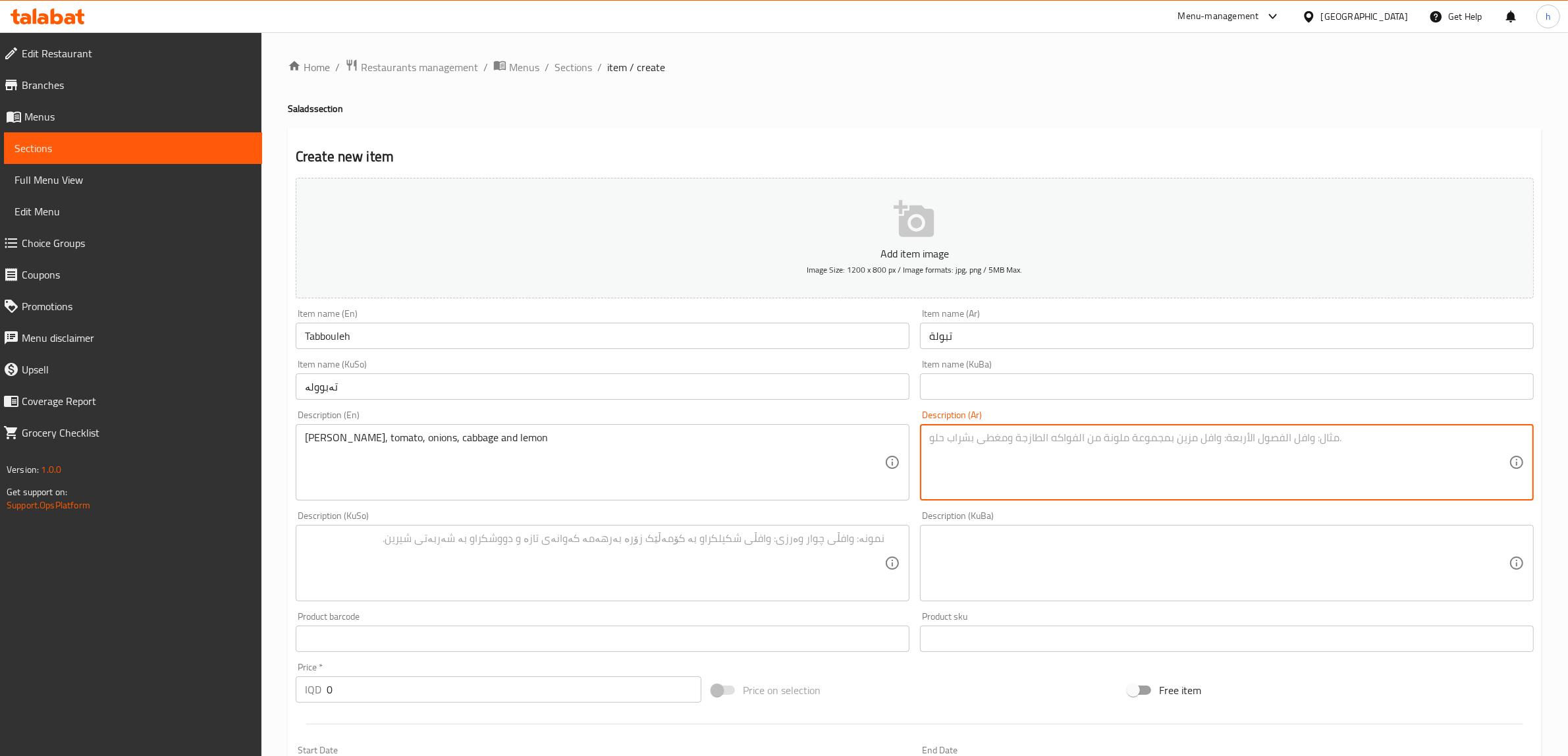
paste textarea "بقدونس، طماطم، بصل، ملفوف [PERSON_NAME]"
type textarea "بقدونس، طماطم، بصل، ملفوف [PERSON_NAME]"
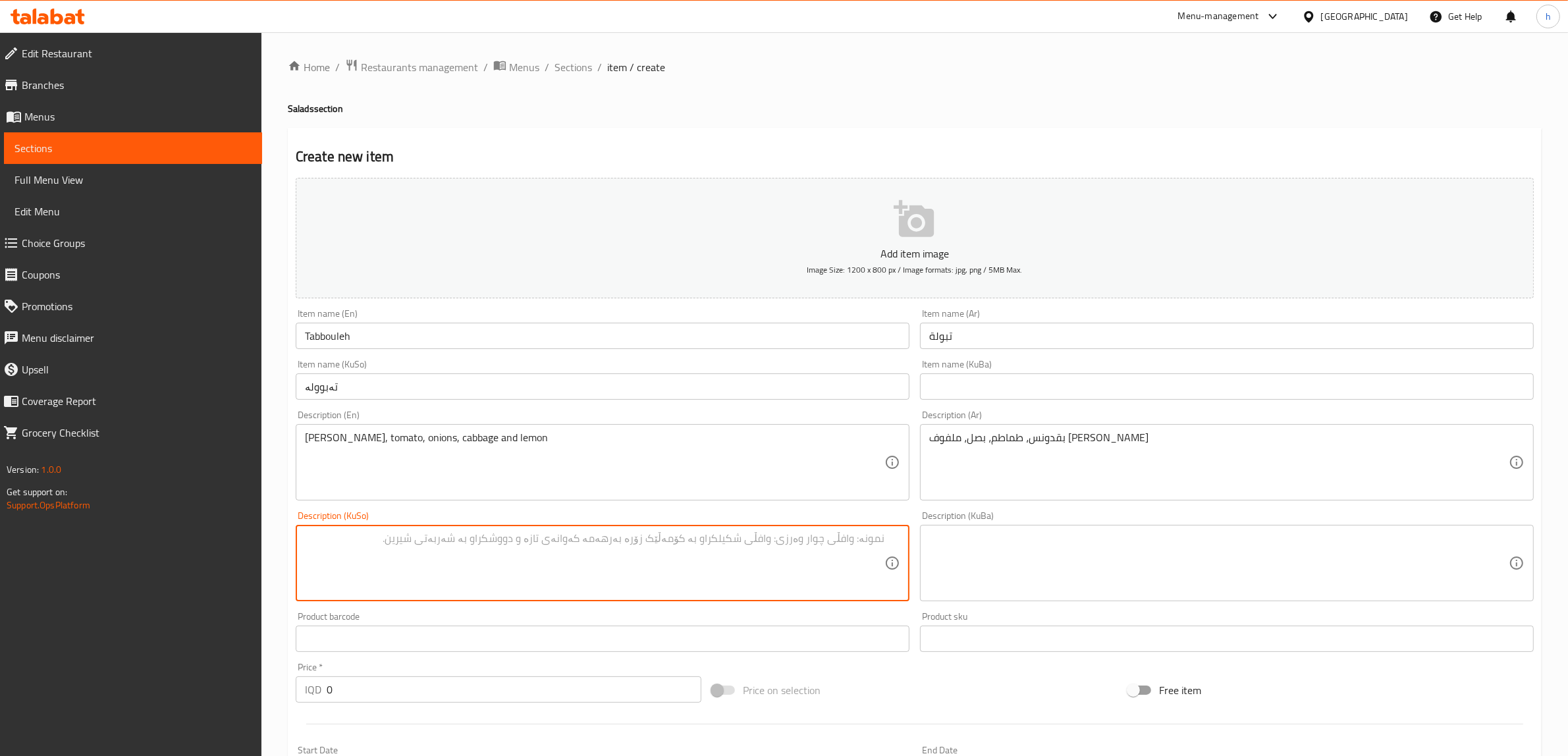
click at [802, 534] on textarea at bounding box center [594, 564] width 579 height 63
click at [772, 541] on textarea "مەعدەنوس، تەماتە، پیاز، لەهانە و لیمۆ" at bounding box center [594, 564] width 579 height 63
type textarea "مەعدەنوس، تەماتە، پیاز، لەهانە و لیمۆ"
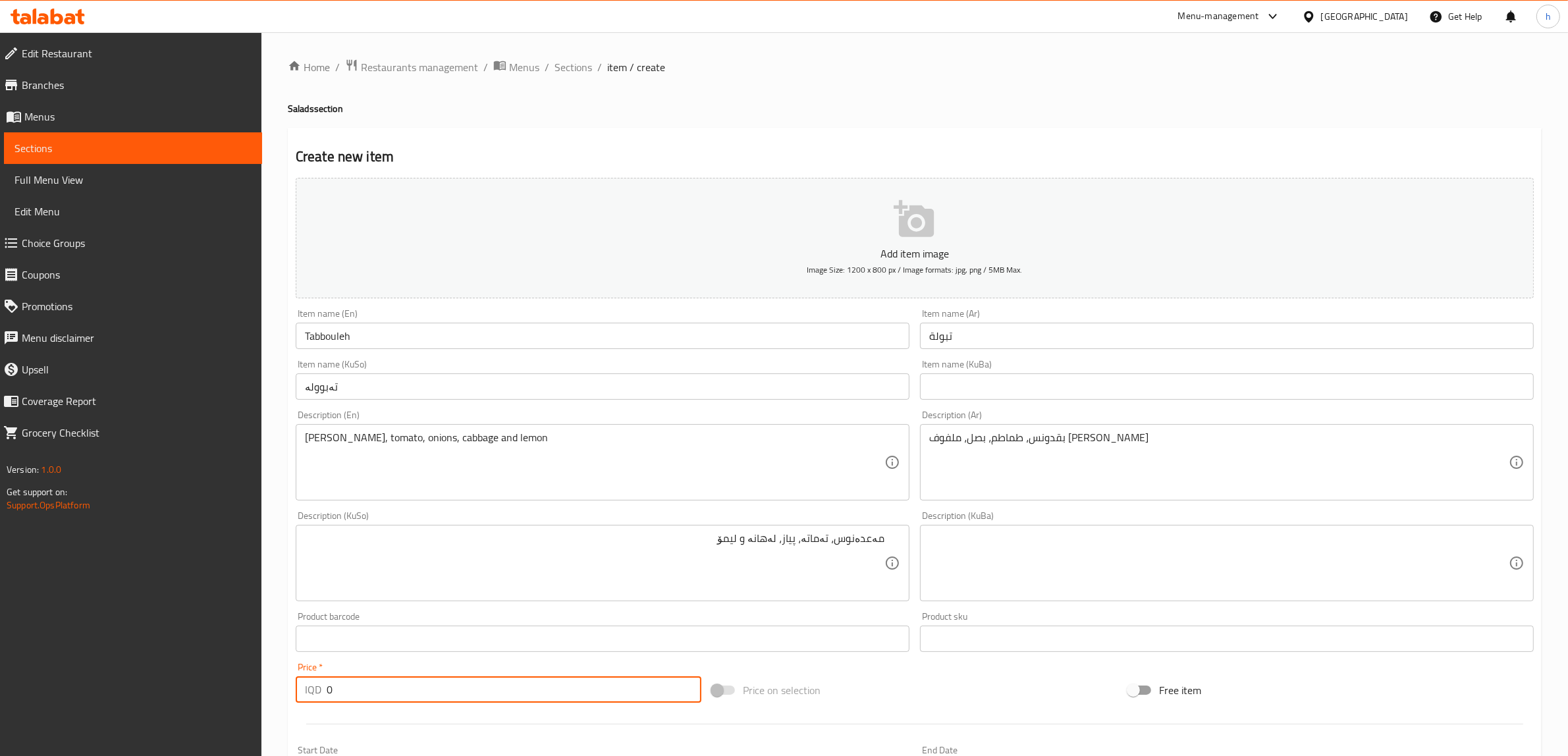
drag, startPoint x: 343, startPoint y: 690, endPoint x: 294, endPoint y: 683, distance: 49.5
click at [294, 683] on div "Price   * IQD 0 Price *" at bounding box center [498, 683] width 416 height 51
paste input "500"
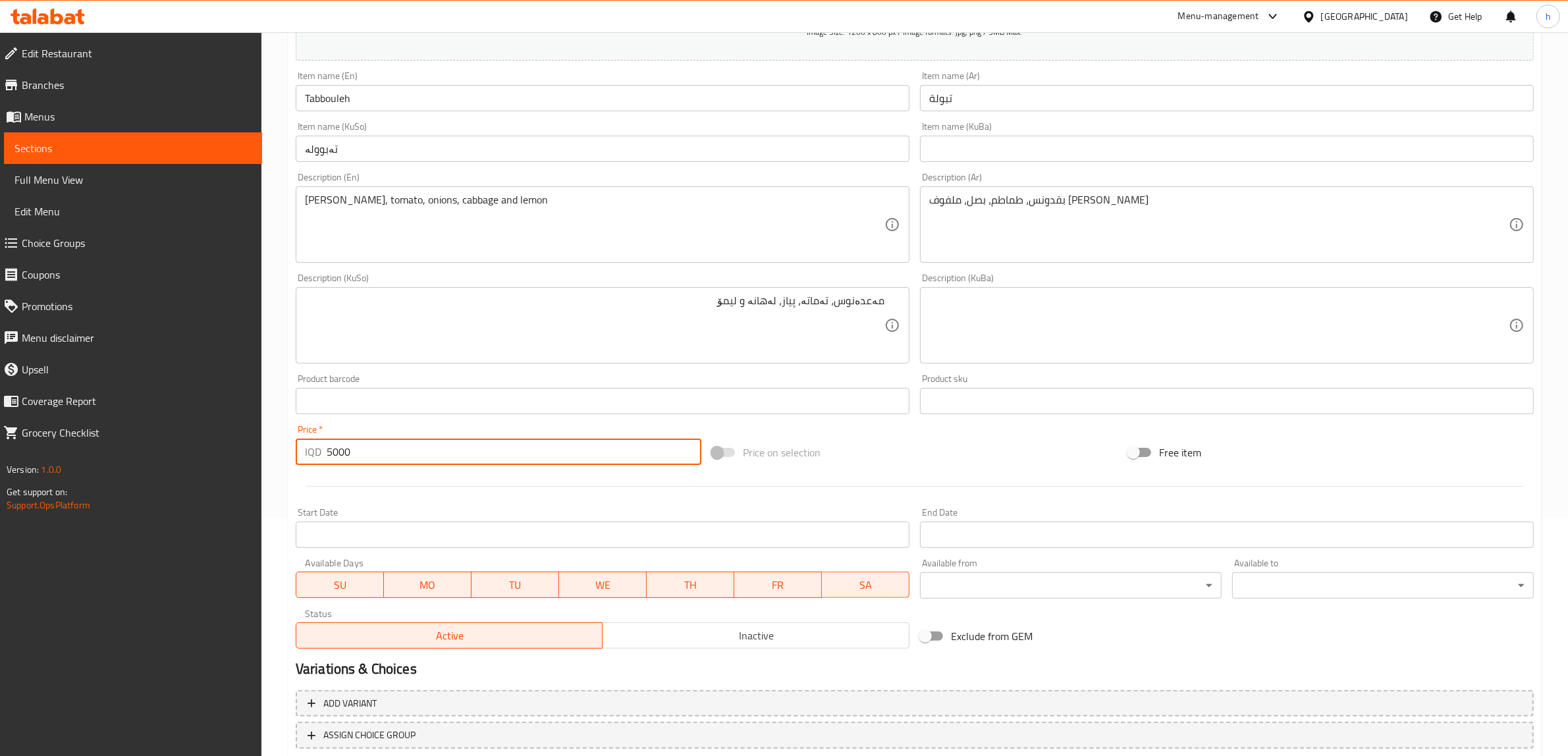
scroll to position [323, 0]
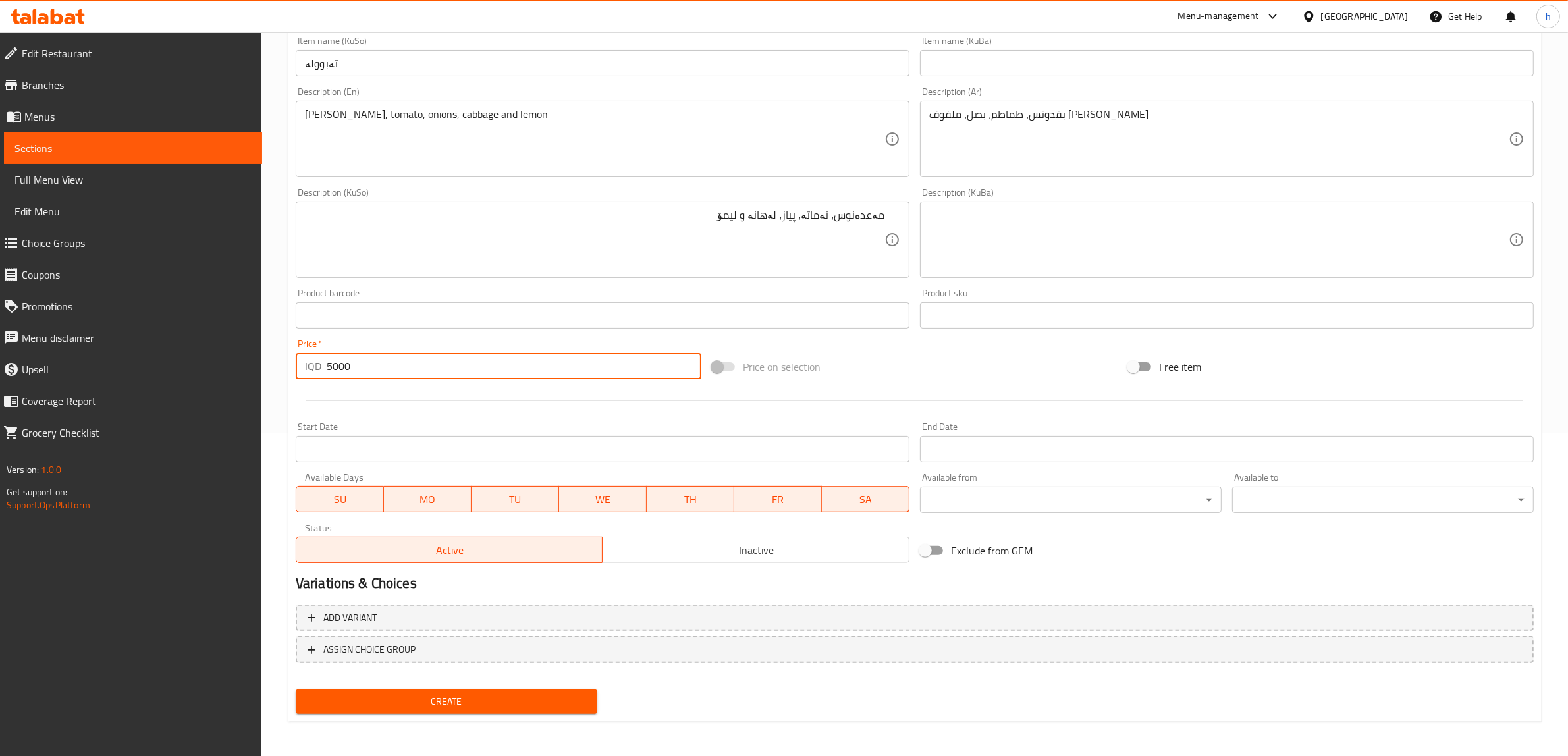
type input "5000"
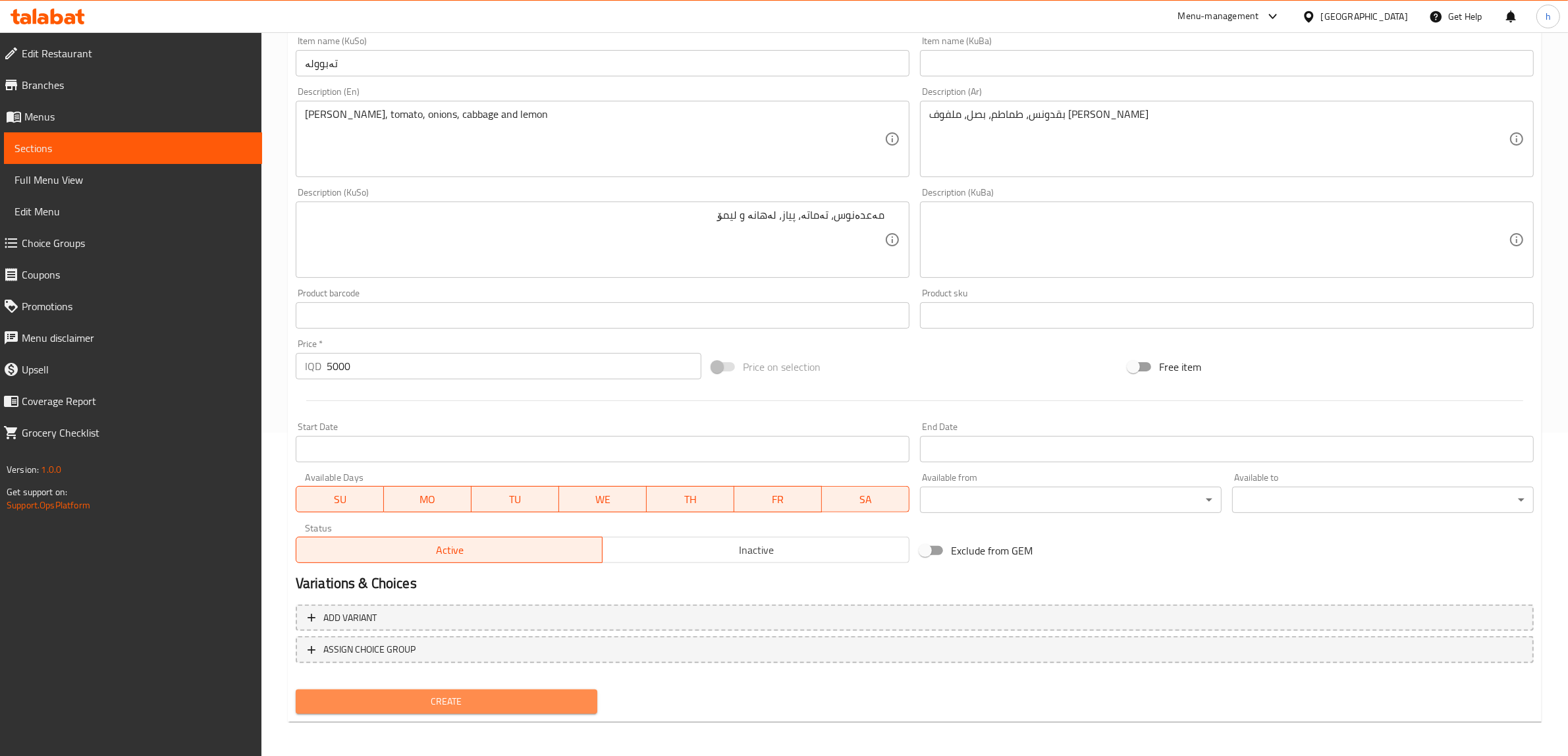
click at [521, 702] on span "Create" at bounding box center [446, 702] width 280 height 17
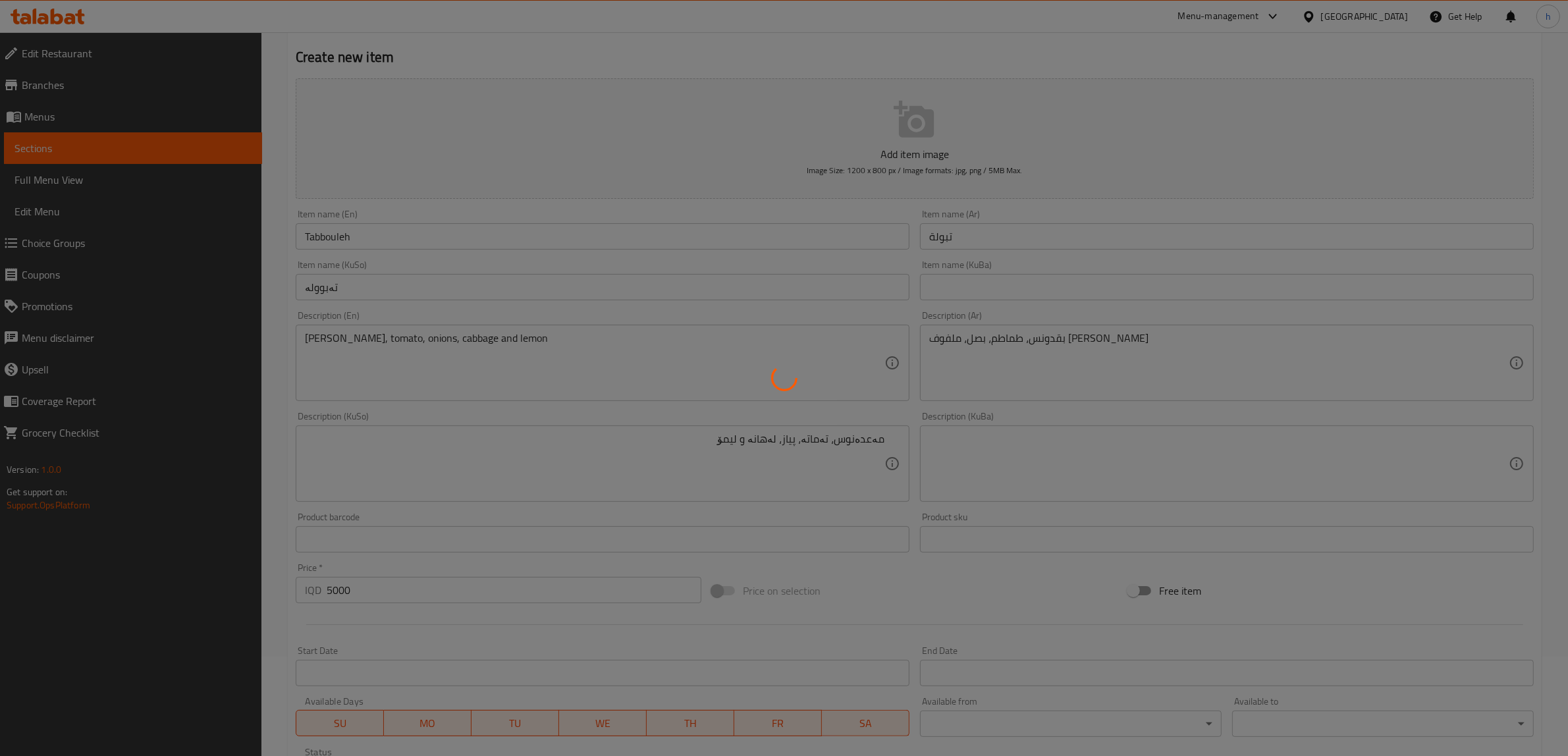
scroll to position [76, 0]
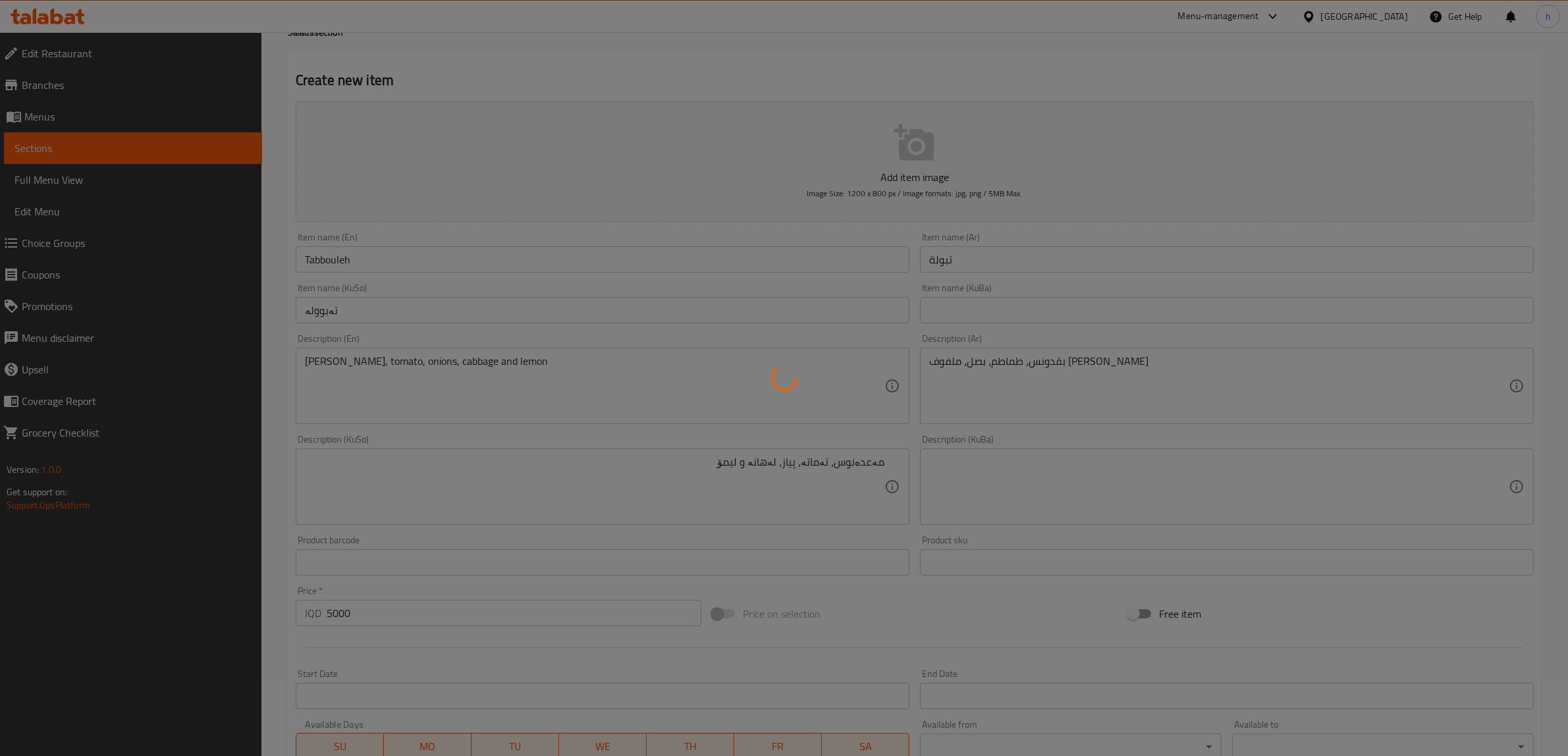
type input "0"
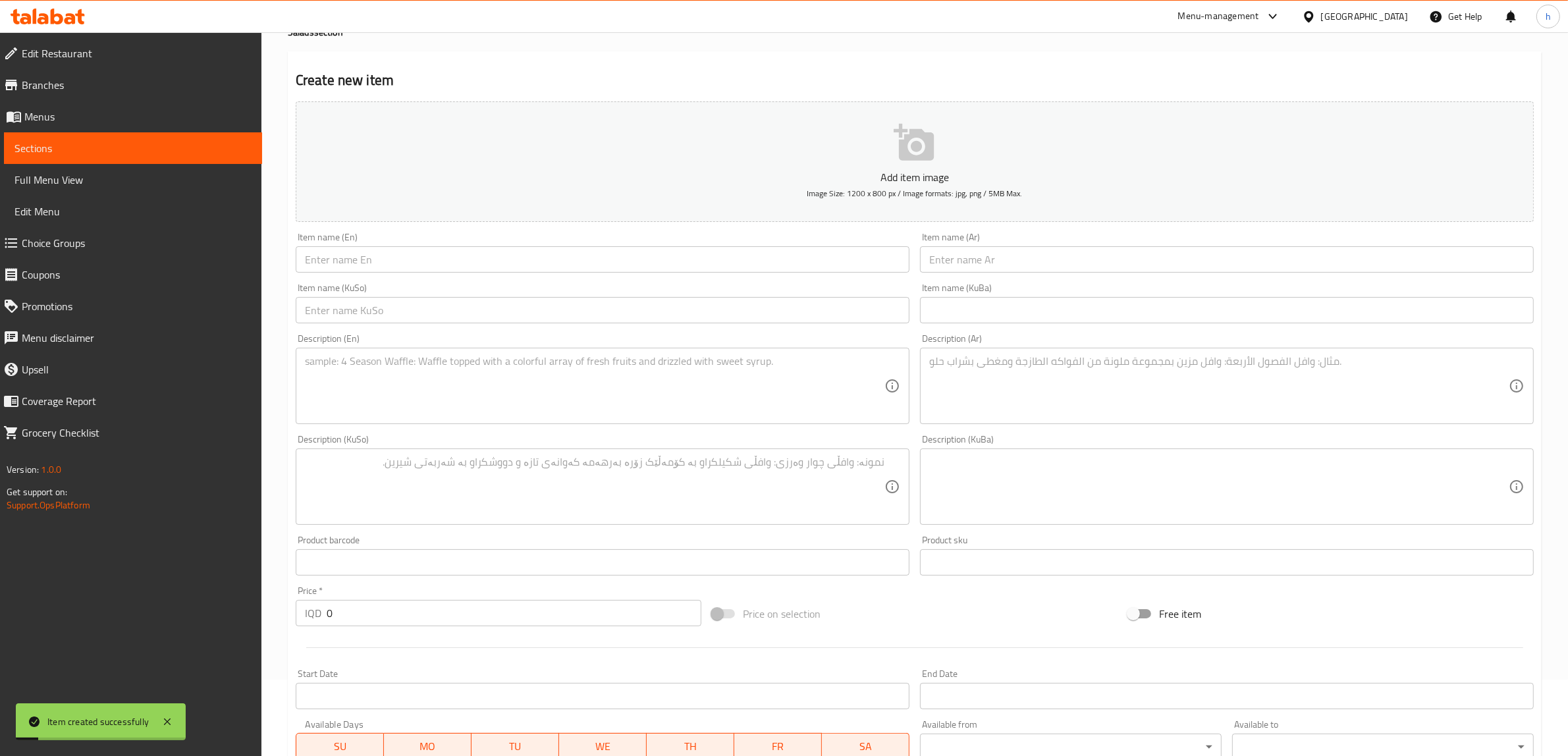
click at [117, 150] on span "Sections" at bounding box center [133, 149] width 237 height 16
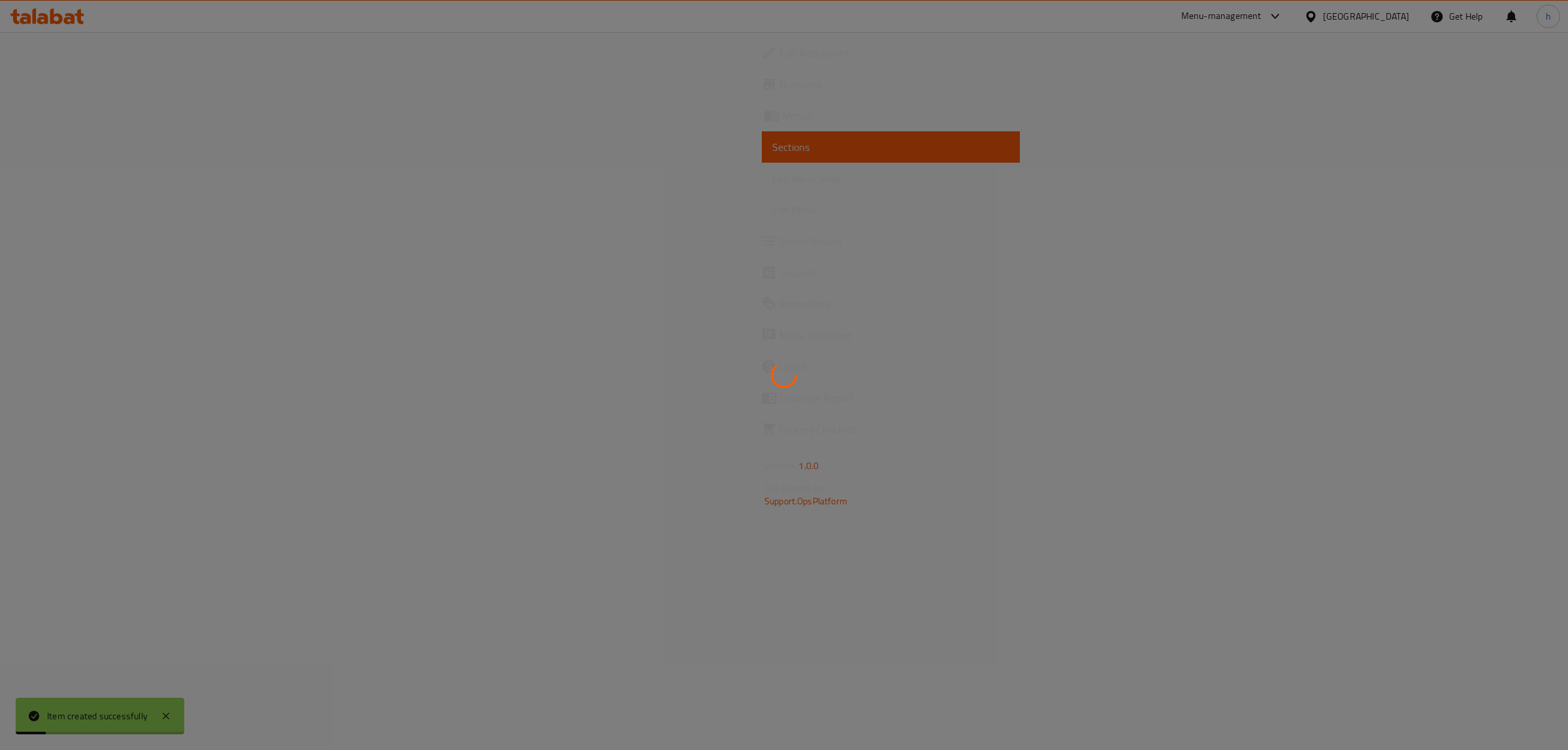
click at [120, 173] on div at bounding box center [784, 375] width 1568 height 750
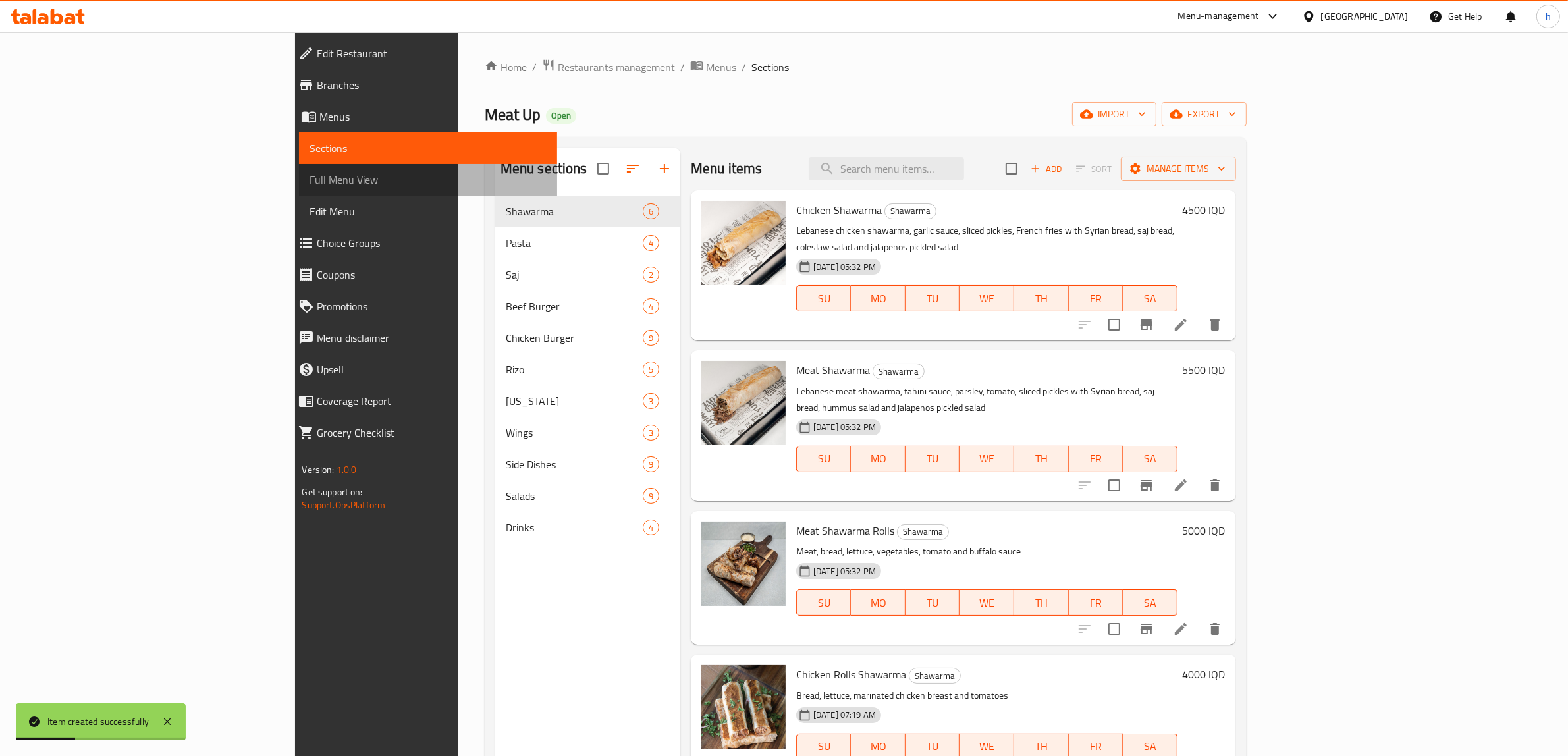
click at [309, 180] on span "Full Menu View" at bounding box center [427, 180] width 237 height 16
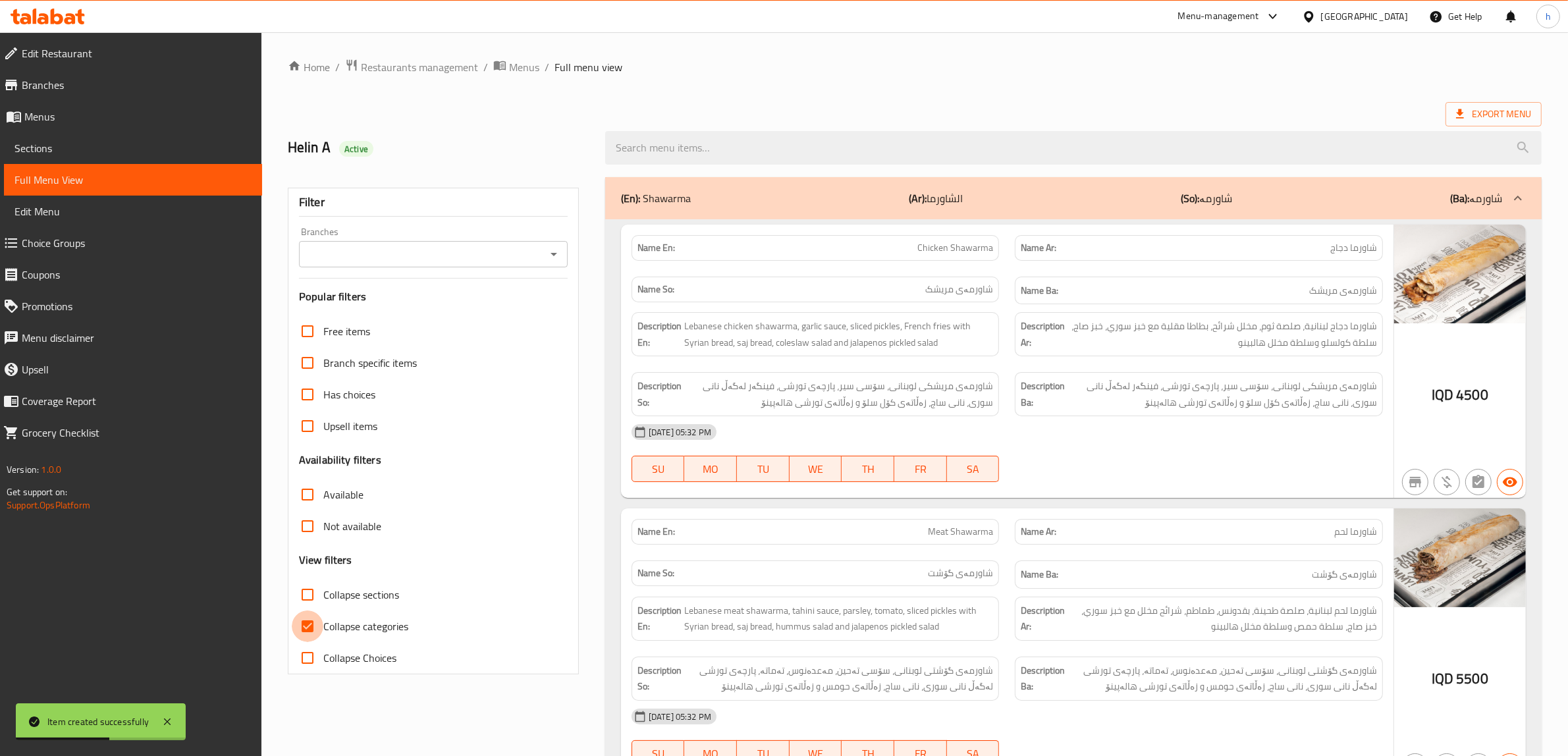
click at [316, 627] on input "Collapse categories" at bounding box center [307, 627] width 31 height 31
checkbox input "false"
click at [310, 593] on input "Collapse sections" at bounding box center [307, 595] width 31 height 31
checkbox input "true"
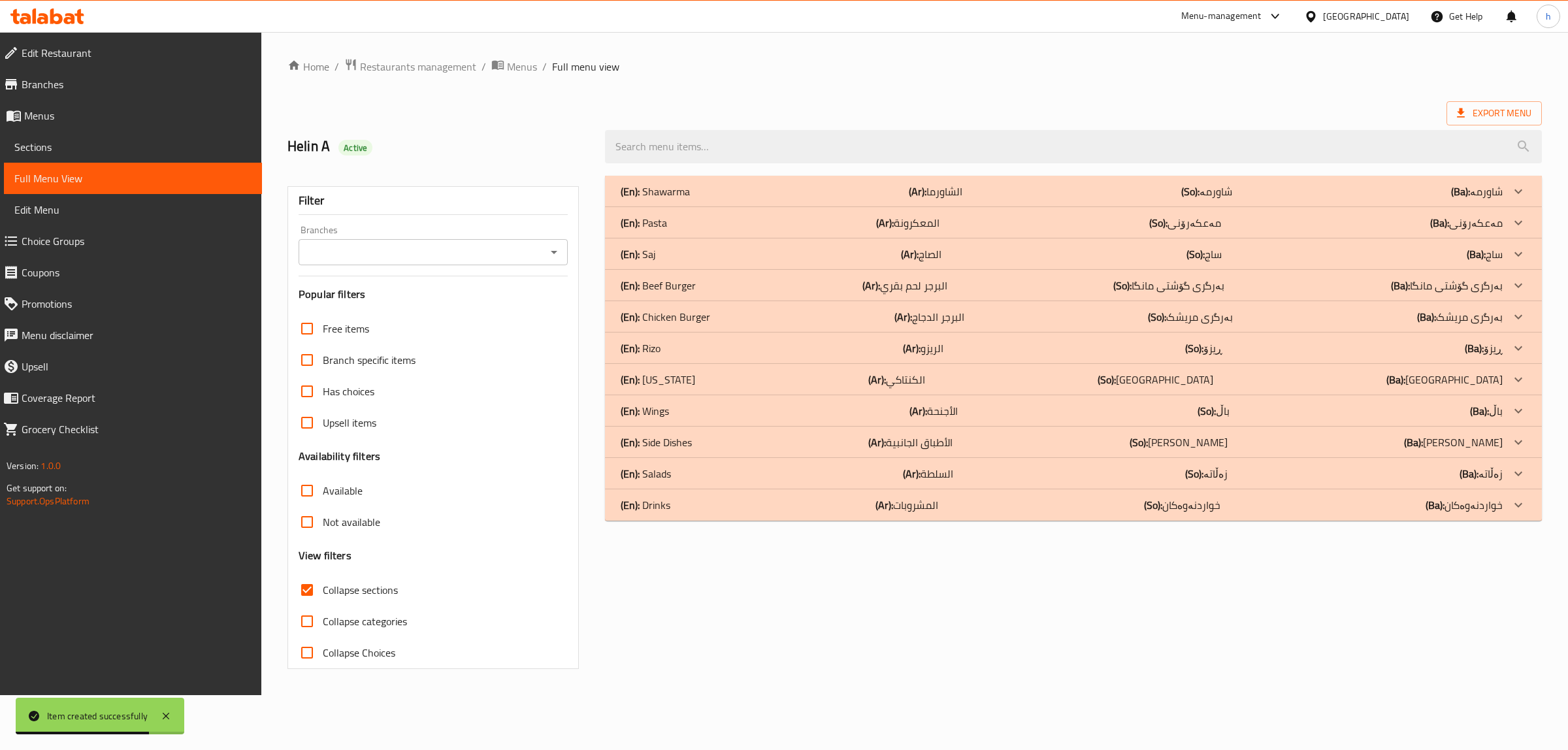
click at [549, 257] on icon "Open" at bounding box center [554, 252] width 16 height 16
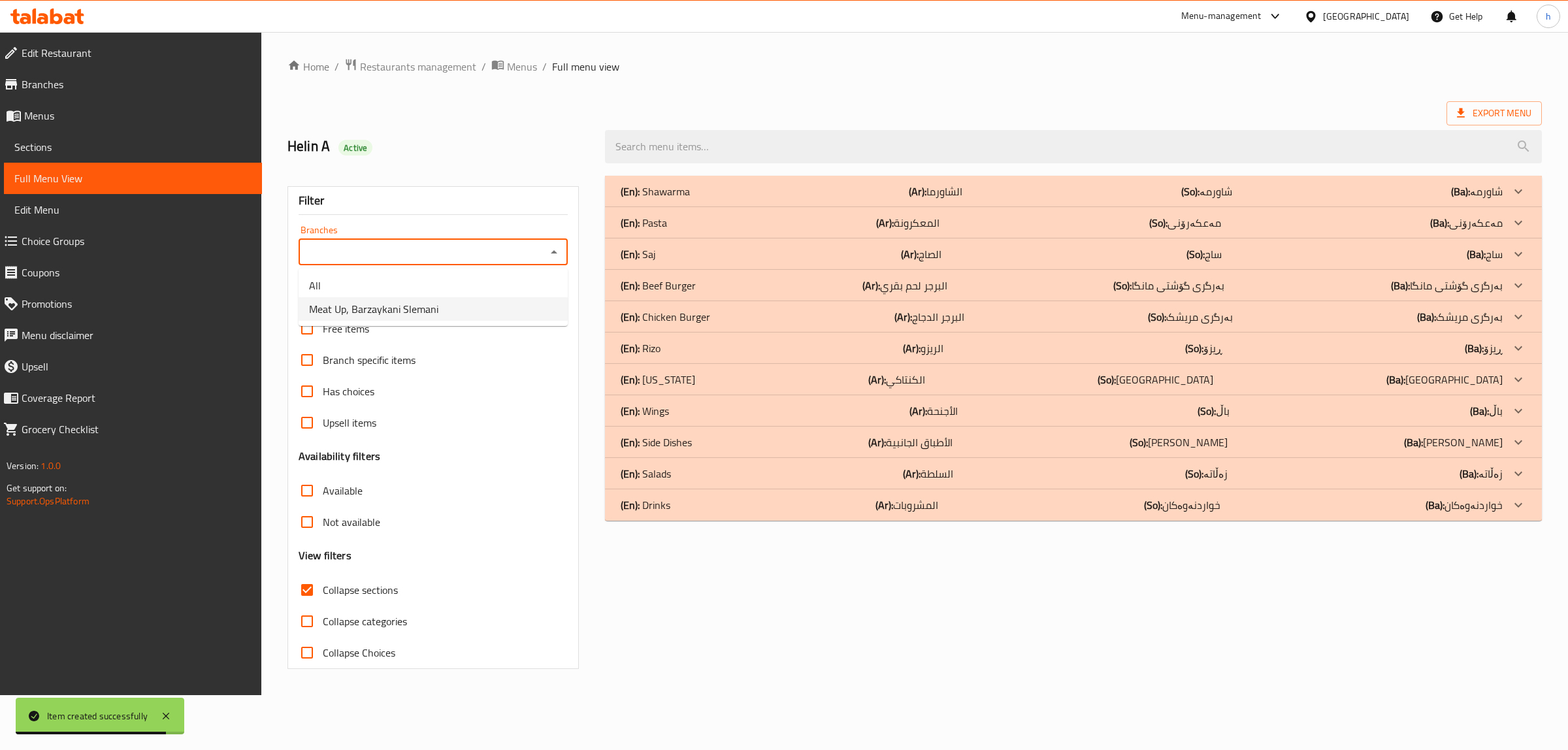
click at [368, 316] on span "Meat Up, Barzaykani Slemani" at bounding box center [374, 309] width 129 height 16
type input "Meat Up, Barzaykani Slemani"
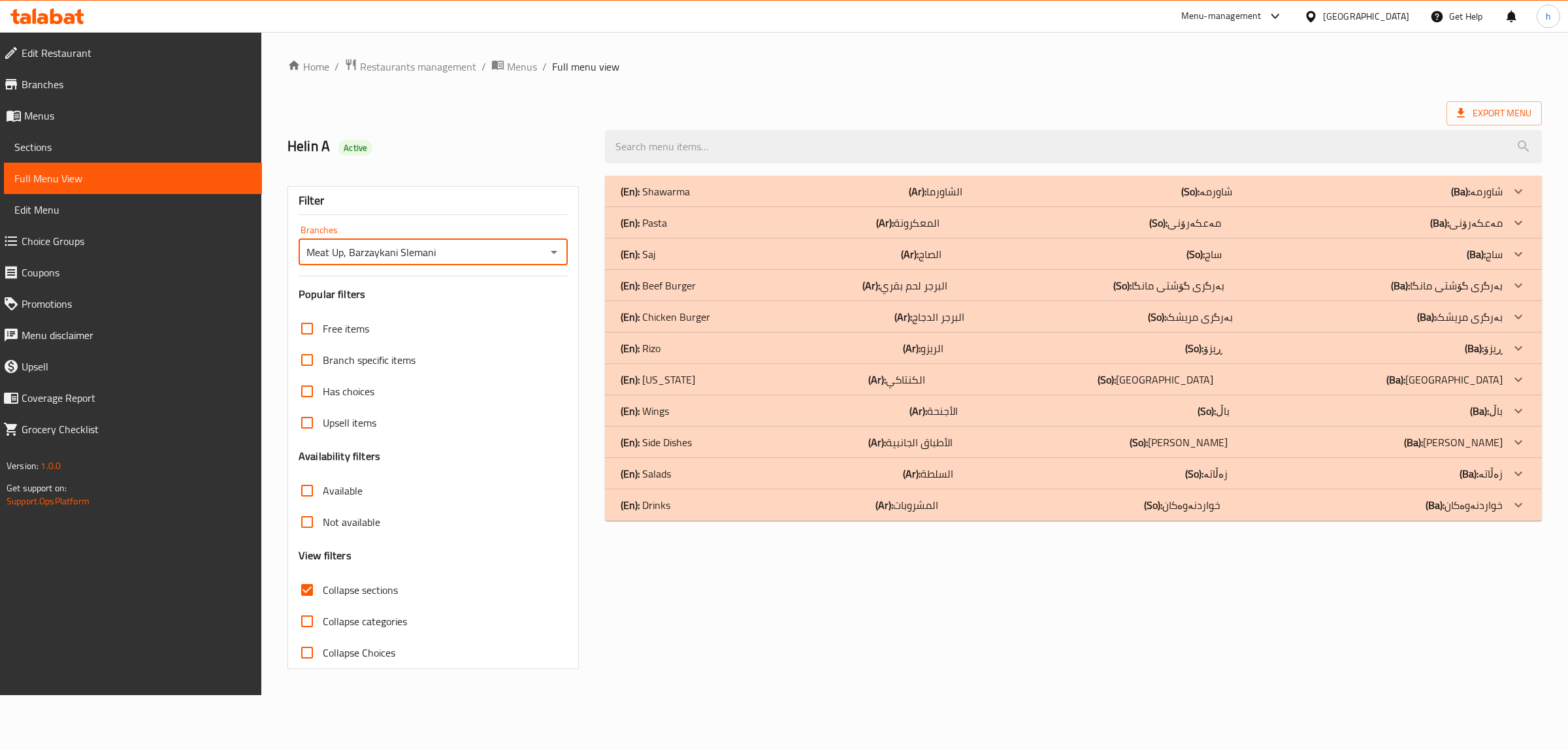
click at [776, 199] on div "(En): Salads (Ar): السلطة (So): زەڵاتە (Ba): زەڵاتە" at bounding box center [1062, 192] width 882 height 16
